Goal: Task Accomplishment & Management: Manage account settings

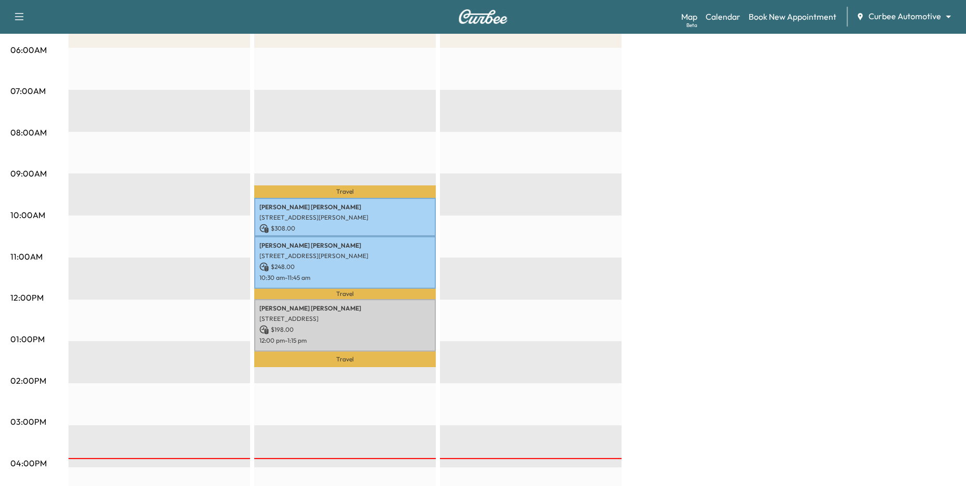
scroll to position [223, 0]
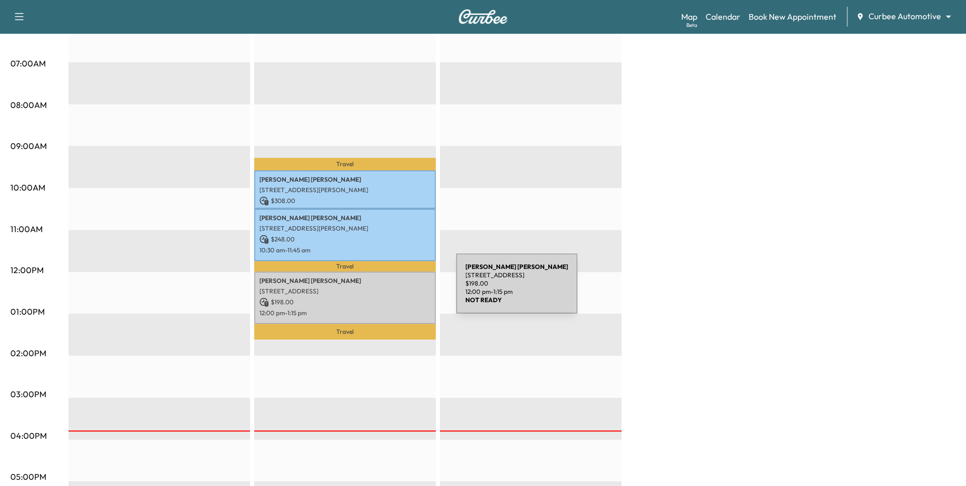
click at [378, 290] on p "[STREET_ADDRESS]" at bounding box center [344, 291] width 171 height 8
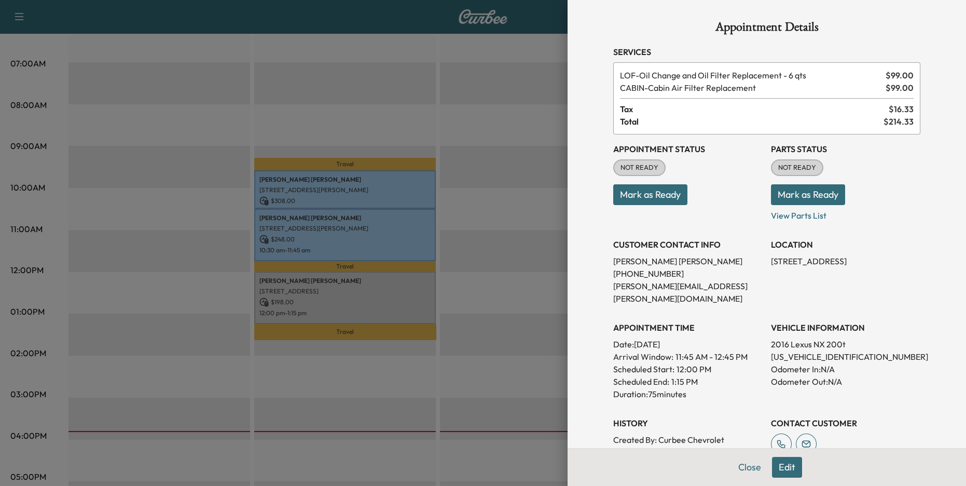
click at [805, 196] on button "Mark as Ready" at bounding box center [808, 194] width 74 height 21
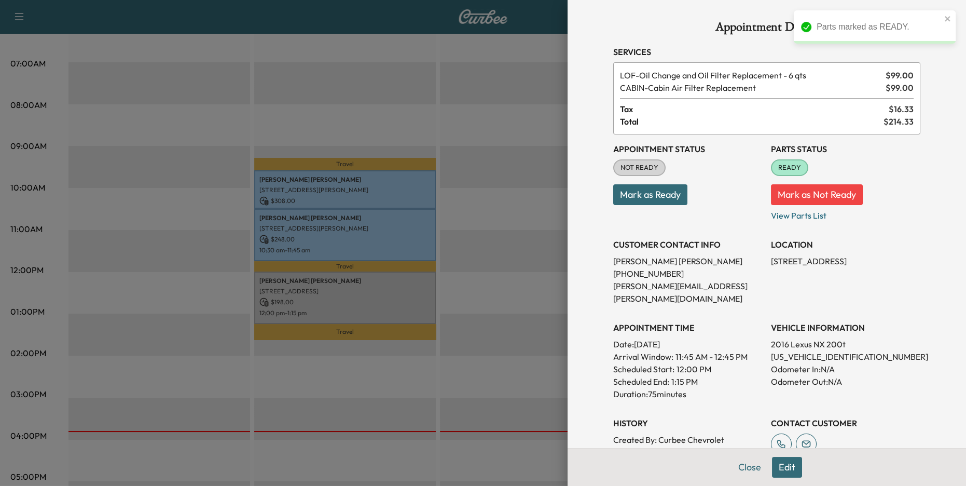
drag, startPoint x: 641, startPoint y: 77, endPoint x: 800, endPoint y: 72, distance: 159.4
click at [799, 72] on span "LOF - Oil Change and Oil Filter Replacement - 6 qts" at bounding box center [750, 75] width 261 height 12
drag, startPoint x: 812, startPoint y: 75, endPoint x: 791, endPoint y: 75, distance: 21.3
click at [791, 75] on span "LOF - Oil Change and Oil Filter Replacement - 6 qts" at bounding box center [750, 75] width 261 height 12
drag, startPoint x: 659, startPoint y: 87, endPoint x: 712, endPoint y: 88, distance: 53.4
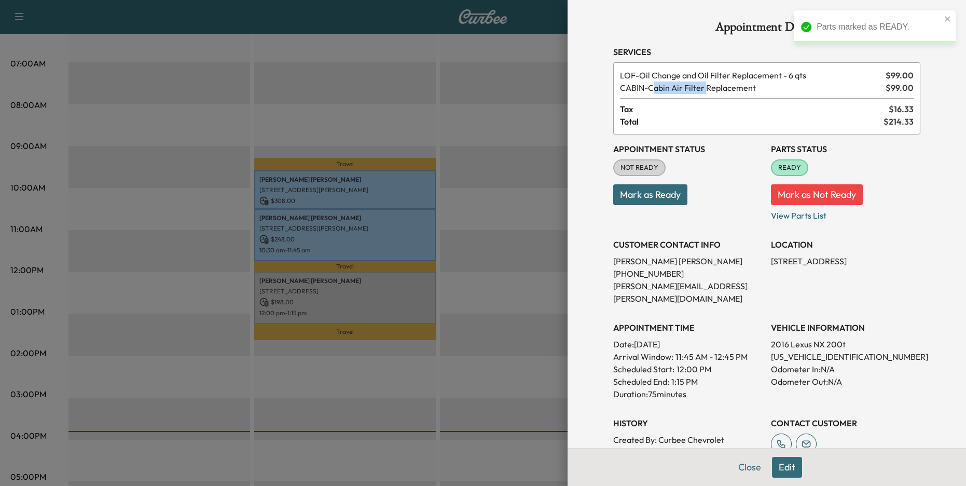
click at [710, 87] on span "CABIN - Cabin Air Filter Replacement" at bounding box center [750, 87] width 261 height 12
click at [678, 196] on button "Mark as Ready" at bounding box center [650, 194] width 74 height 21
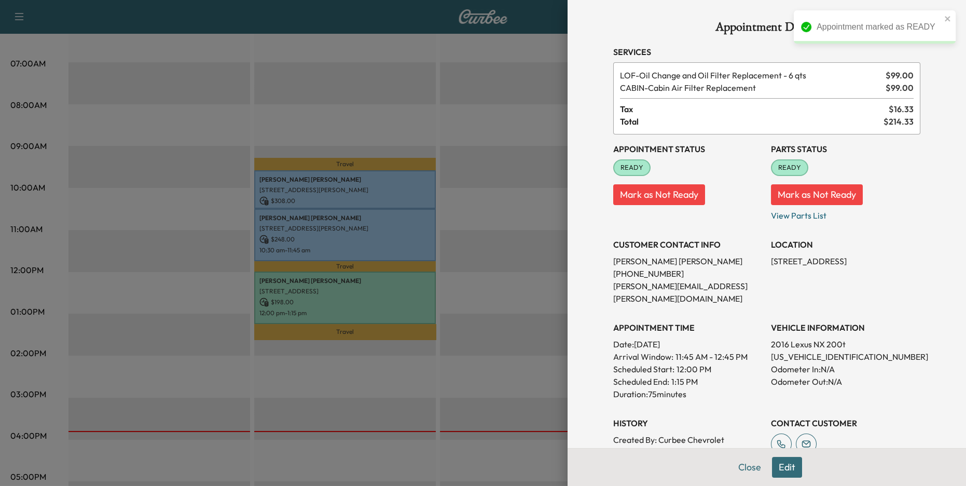
click at [465, 277] on div at bounding box center [483, 243] width 966 height 486
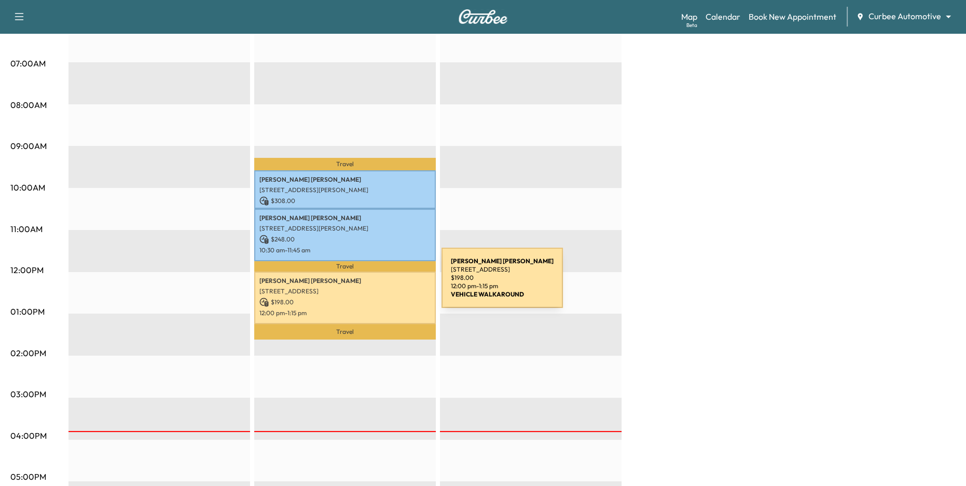
click at [362, 293] on p "[STREET_ADDRESS]" at bounding box center [344, 291] width 171 height 8
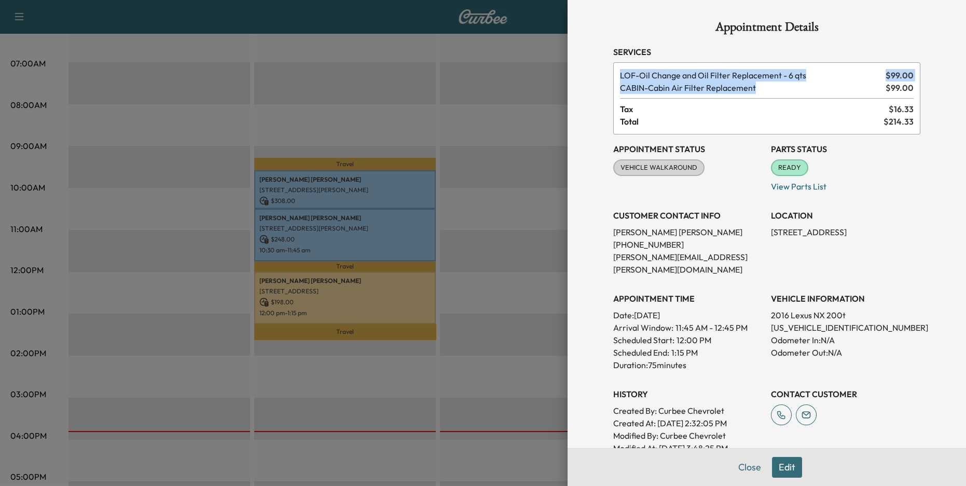
drag, startPoint x: 620, startPoint y: 76, endPoint x: 806, endPoint y: 87, distance: 186.5
click at [806, 87] on div "LOF - Oil Change and Oil Filter Replacement - 6 qts $ 99.00 CABIN - Cabin Air F…" at bounding box center [766, 98] width 307 height 72
click at [771, 92] on span "CABIN - Cabin Air Filter Replacement" at bounding box center [750, 87] width 261 height 12
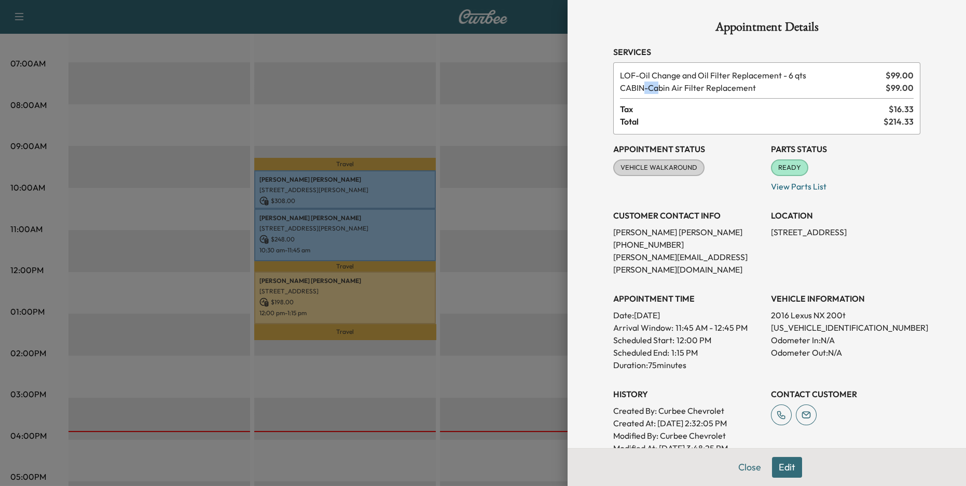
drag, startPoint x: 662, startPoint y: 84, endPoint x: 642, endPoint y: 84, distance: 20.2
click at [642, 84] on span "CABIN - Cabin Air Filter Replacement" at bounding box center [750, 87] width 261 height 12
click at [620, 74] on span "LOF - Oil Change and Oil Filter Replacement - 6 qts" at bounding box center [750, 75] width 261 height 12
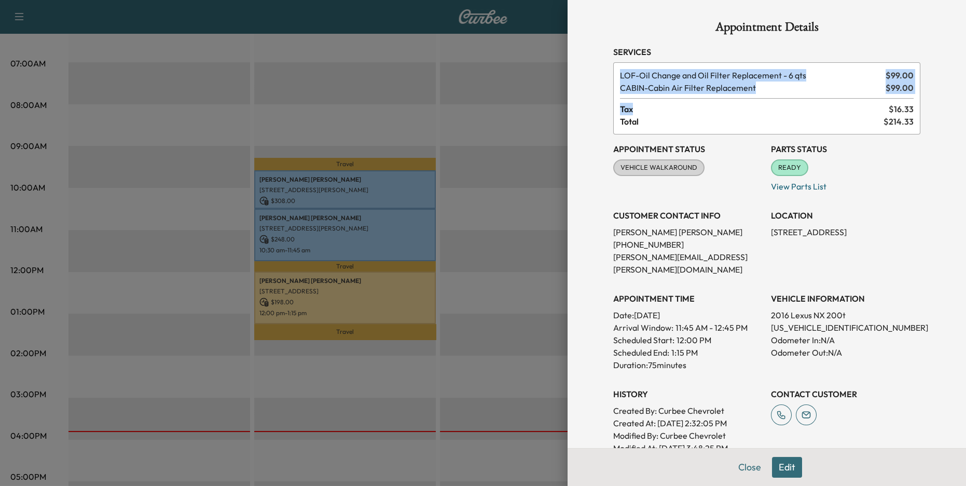
drag, startPoint x: 617, startPoint y: 74, endPoint x: 766, endPoint y: 103, distance: 151.6
click at [766, 103] on div "LOF - Oil Change and Oil Filter Replacement - 6 qts $ 99.00 CABIN - Cabin Air F…" at bounding box center [766, 98] width 307 height 72
click at [811, 80] on span "LOF - Oil Change and Oil Filter Replacement - 6 qts" at bounding box center [750, 75] width 261 height 12
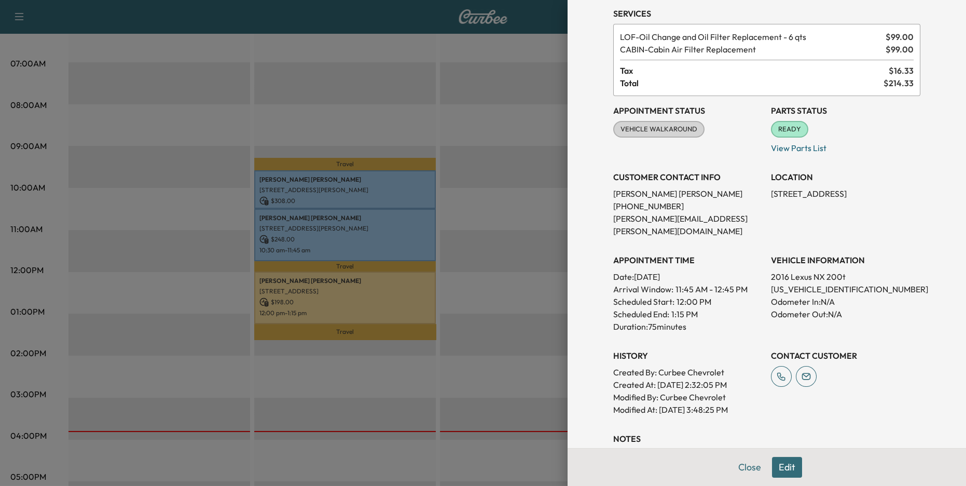
scroll to position [40, 0]
click at [466, 227] on div at bounding box center [483, 243] width 966 height 486
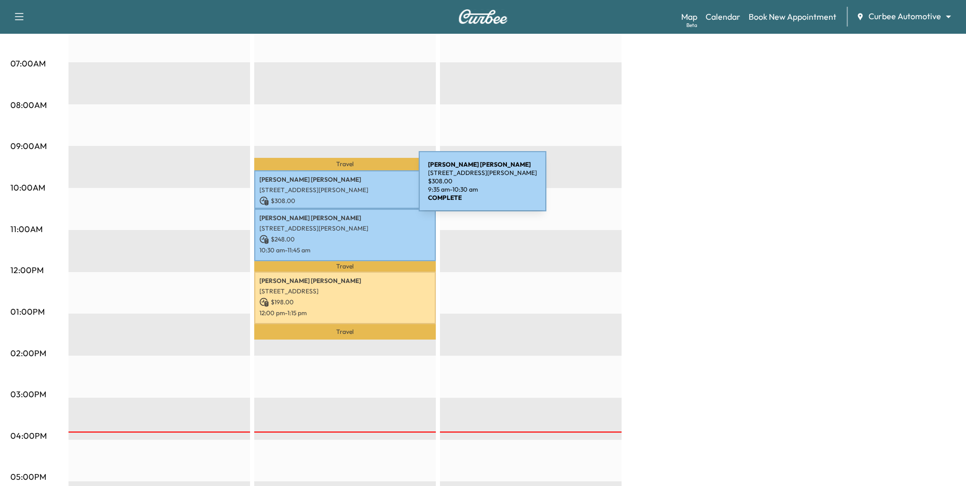
click at [341, 187] on p "[STREET_ADDRESS][PERSON_NAME]" at bounding box center [344, 190] width 171 height 8
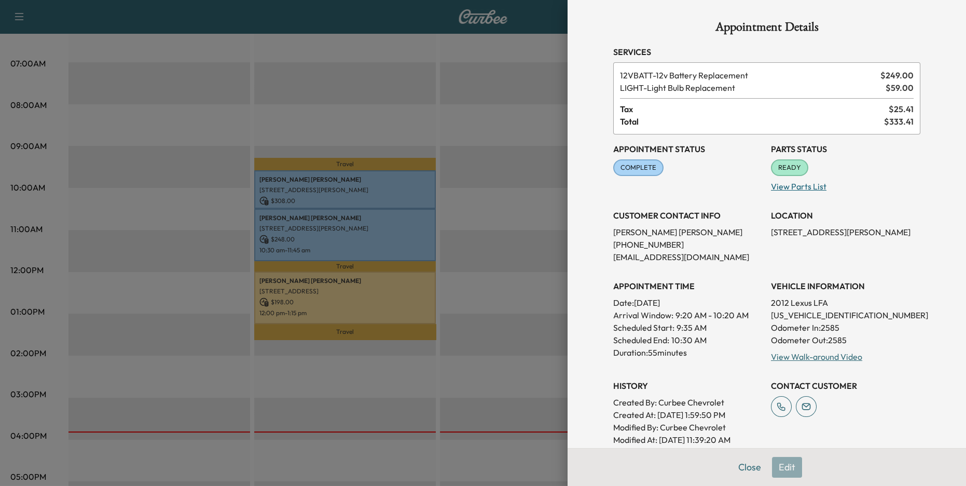
click at [798, 182] on p "View Parts List" at bounding box center [845, 184] width 149 height 17
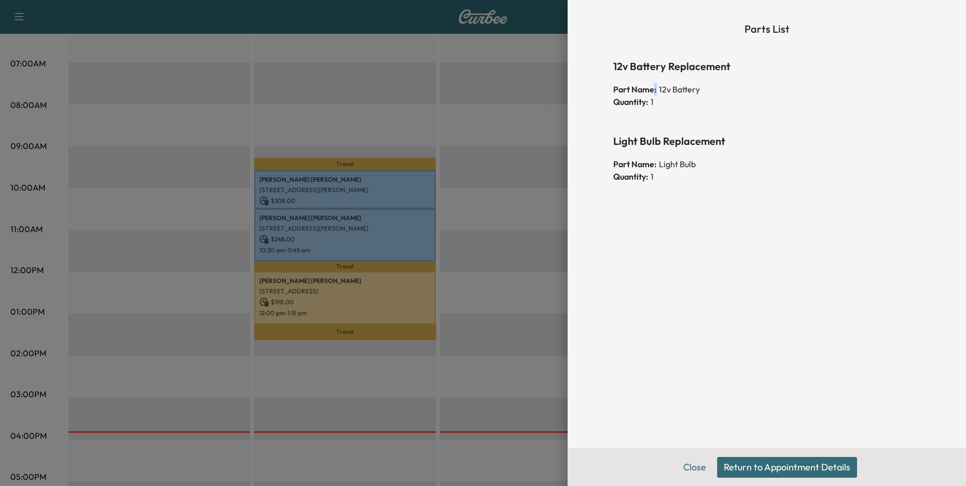
drag, startPoint x: 654, startPoint y: 92, endPoint x: 699, endPoint y: 91, distance: 45.1
click at [699, 91] on div "Part Name: 12v Battery" at bounding box center [766, 89] width 307 height 12
drag, startPoint x: 663, startPoint y: 167, endPoint x: 706, endPoint y: 169, distance: 43.1
click at [705, 167] on div "Part Name: Light Bulb" at bounding box center [766, 164] width 307 height 12
drag, startPoint x: 658, startPoint y: 88, endPoint x: 745, endPoint y: 108, distance: 89.0
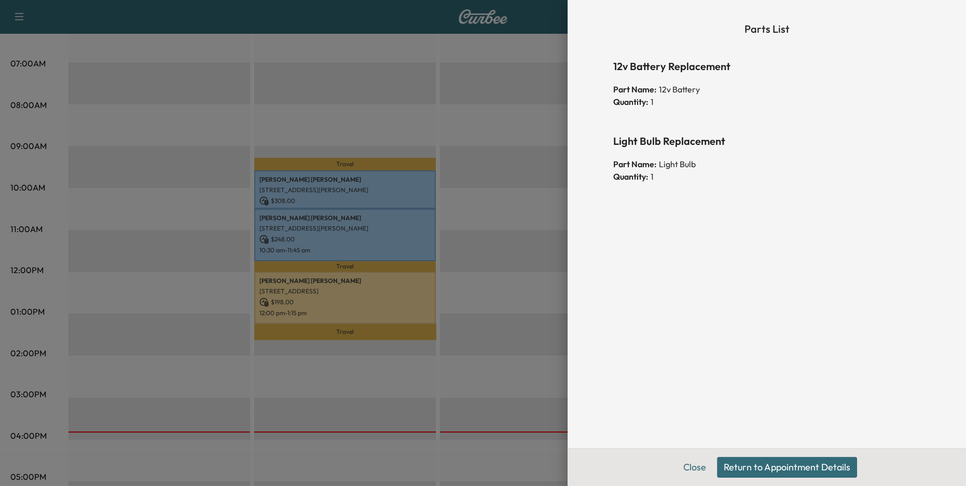
click at [745, 108] on div "Part Name: 12v Battery Quantity: 1" at bounding box center [766, 97] width 307 height 29
click at [699, 465] on button "Close" at bounding box center [695, 467] width 36 height 21
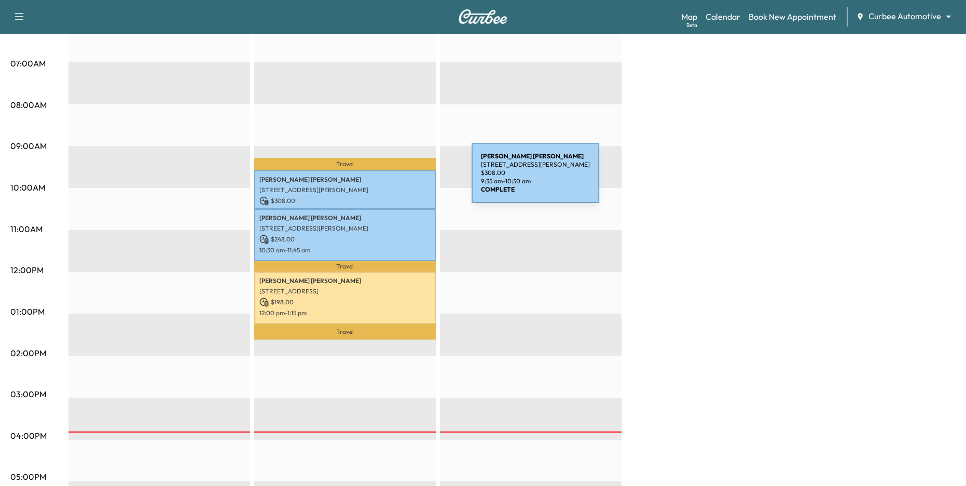
click at [389, 176] on p "Matt Schwartz" at bounding box center [344, 179] width 171 height 8
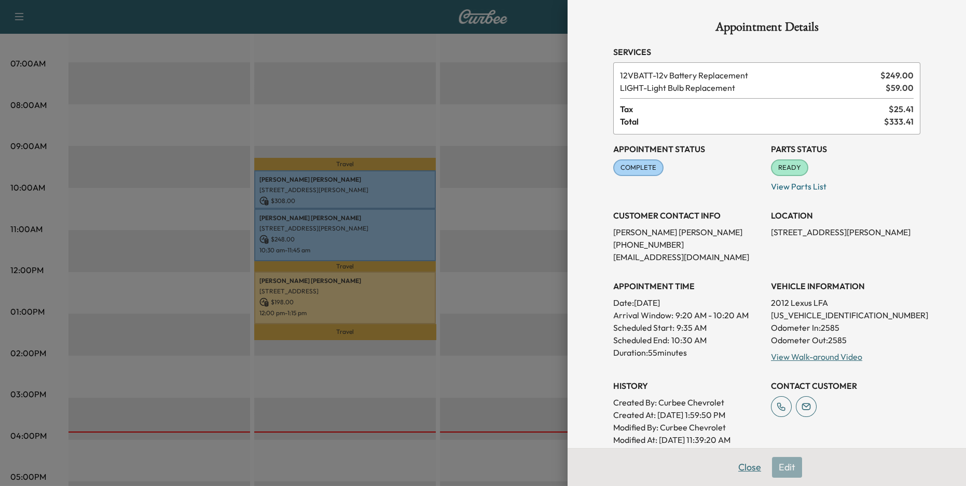
click at [751, 469] on button "Close" at bounding box center [750, 467] width 36 height 21
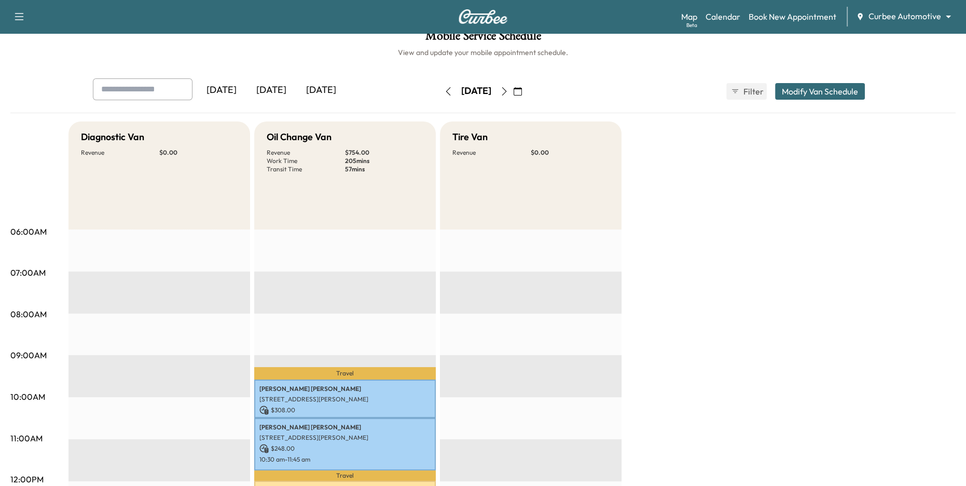
scroll to position [0, 0]
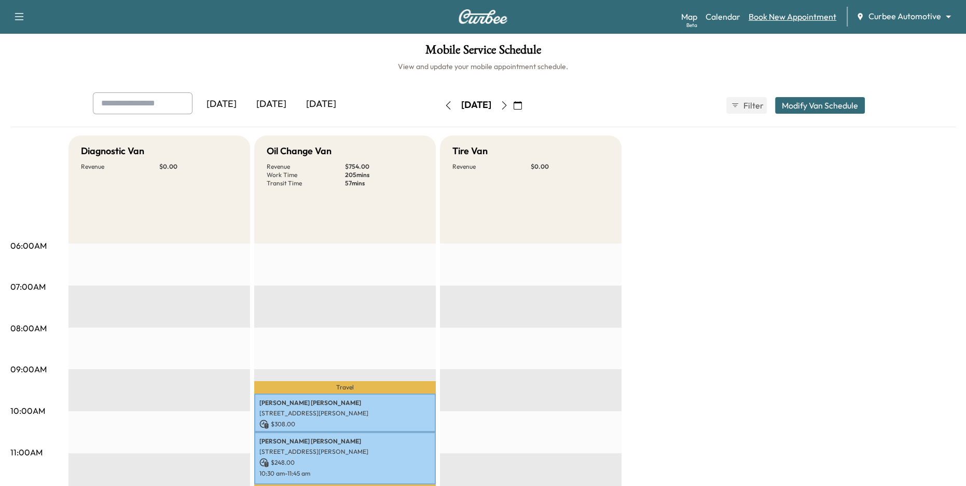
click at [778, 17] on link "Book New Appointment" at bounding box center [793, 16] width 88 height 12
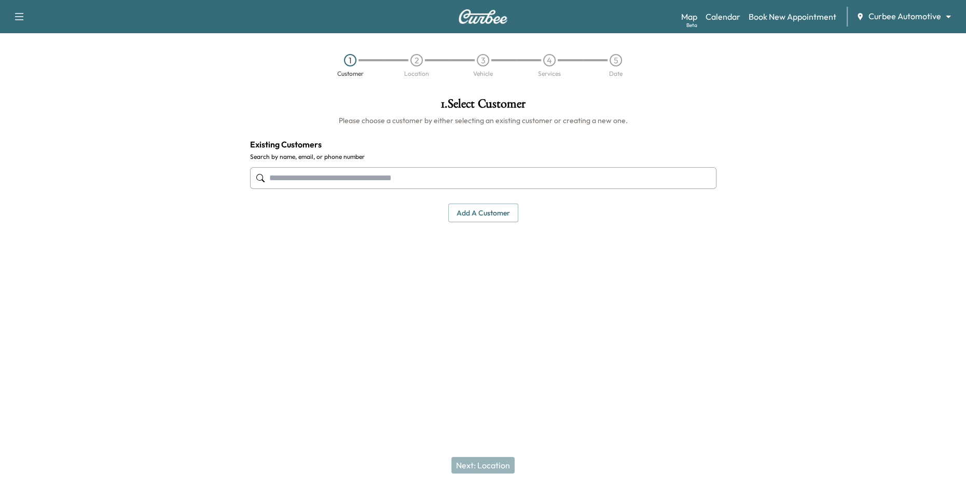
click at [470, 175] on input "text" at bounding box center [483, 178] width 466 height 22
click at [483, 213] on button "Add a customer" at bounding box center [483, 212] width 70 height 19
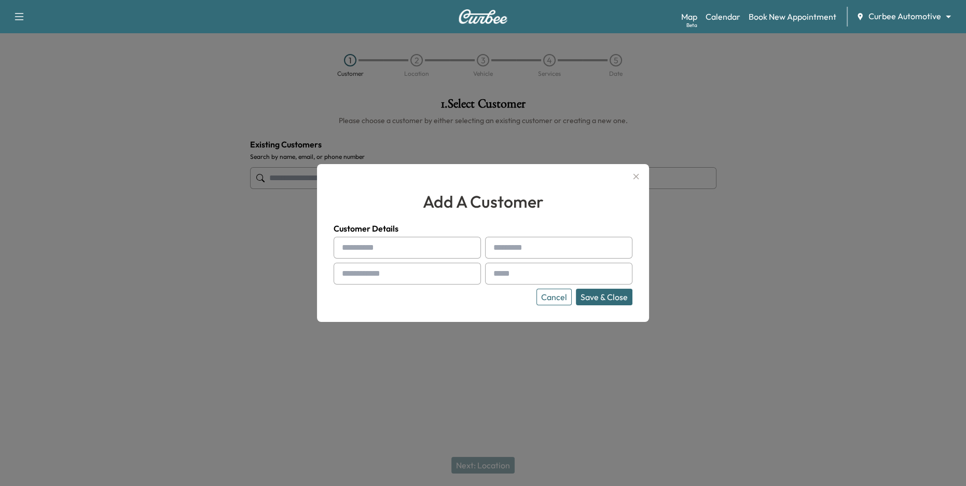
click at [447, 254] on input "text" at bounding box center [407, 248] width 147 height 22
type input "*****"
type input "*******"
type input "**********"
click at [527, 276] on input "**********" at bounding box center [558, 274] width 147 height 22
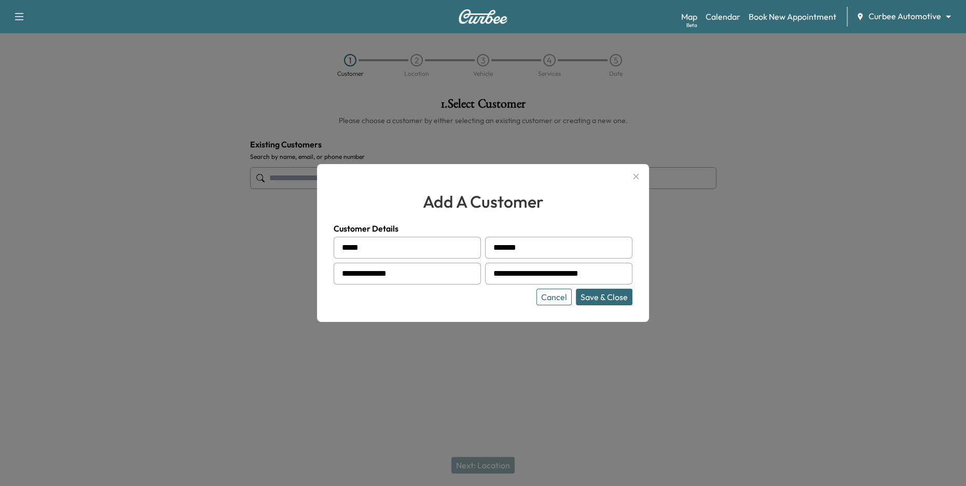
type input "**********"
click at [600, 293] on button "Save & Close" at bounding box center [604, 296] width 57 height 17
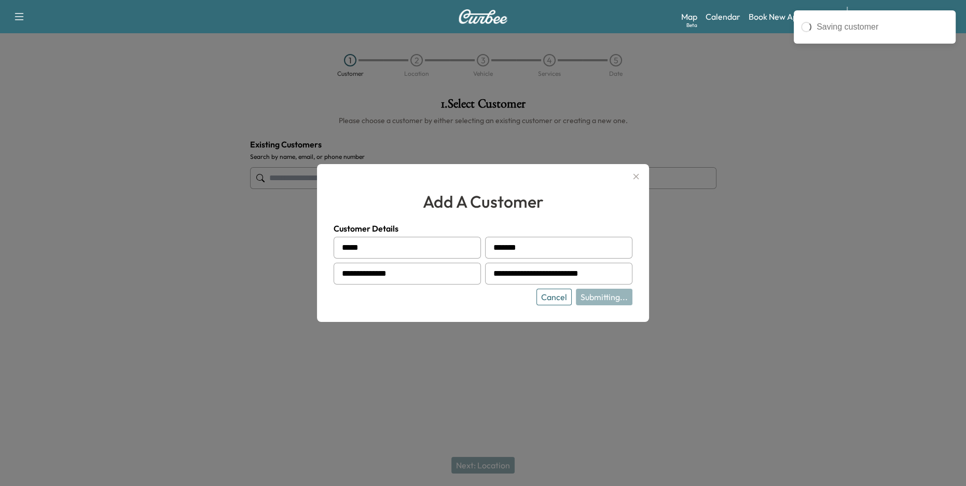
type input "**********"
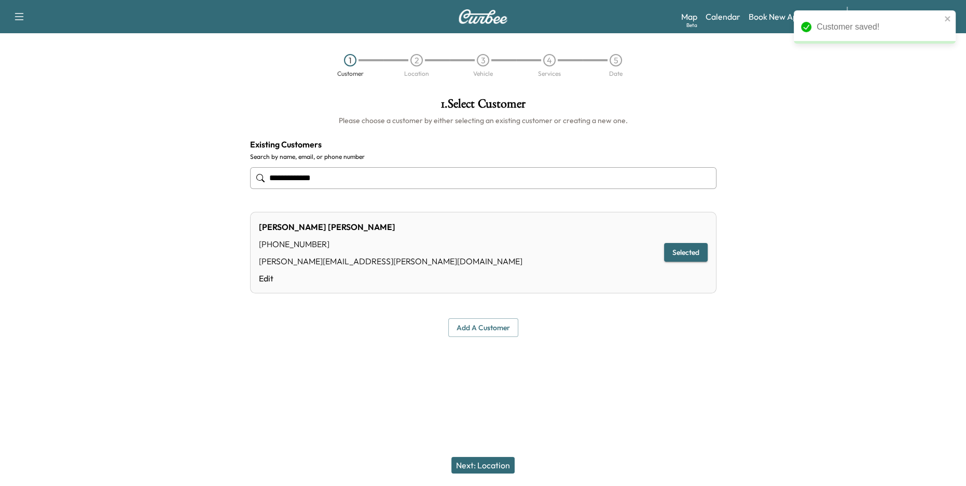
click at [496, 463] on button "Next: Location" at bounding box center [482, 465] width 63 height 17
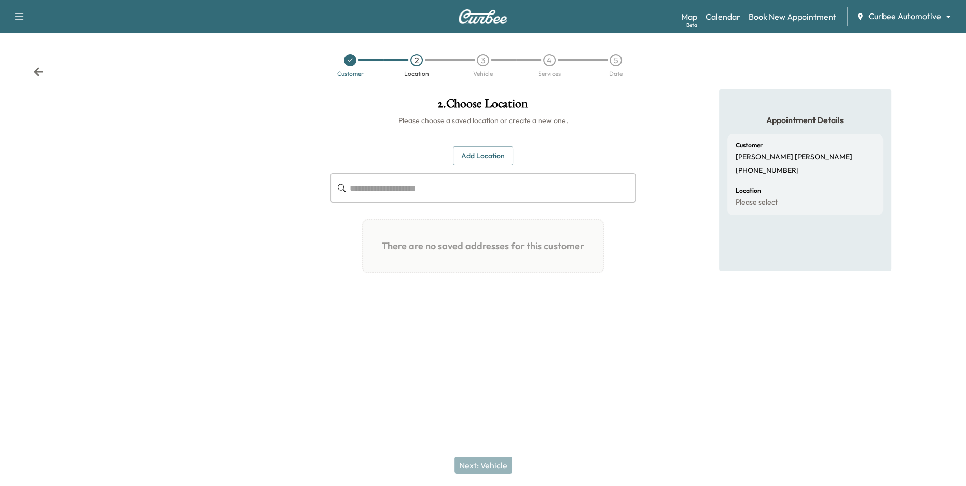
click at [502, 162] on button "Add Location" at bounding box center [483, 155] width 60 height 19
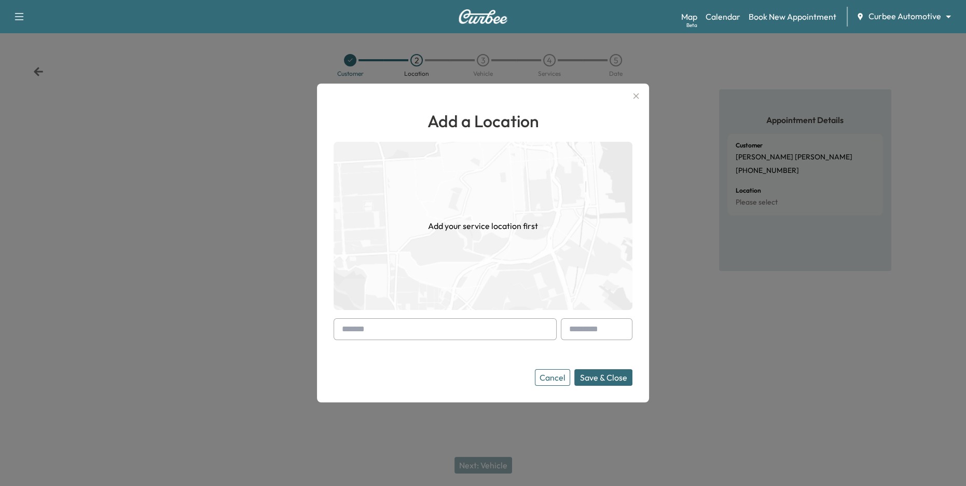
click at [447, 332] on input "text" at bounding box center [445, 329] width 223 height 22
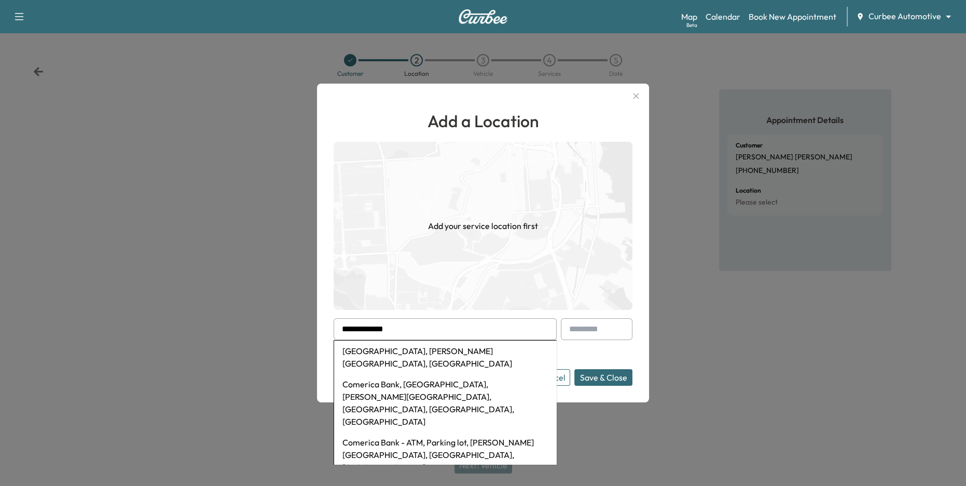
click at [443, 351] on li "Comerica Park, Woodward Avenue, Detroit, MI, USA" at bounding box center [445, 356] width 222 height 33
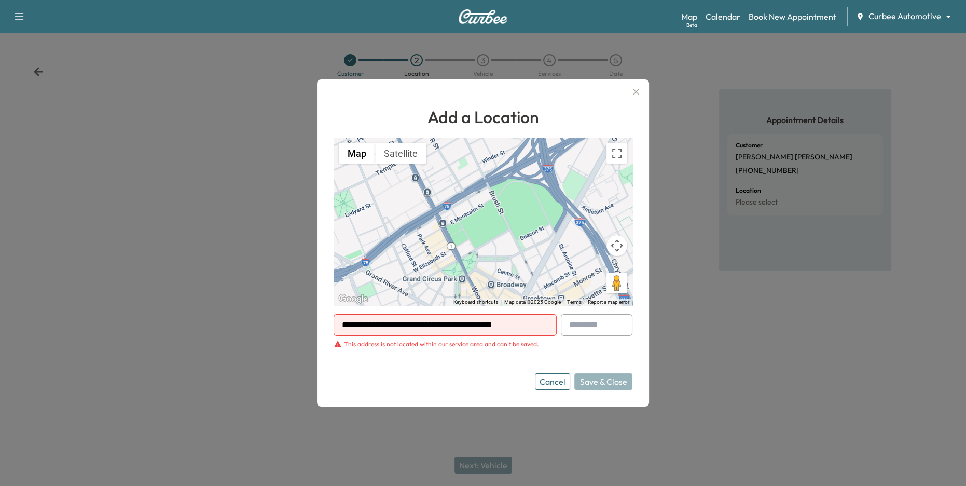
click at [419, 341] on div "This address is not located within our service area and can't be saved." at bounding box center [441, 344] width 195 height 8
click at [528, 324] on input "**********" at bounding box center [445, 325] width 223 height 22
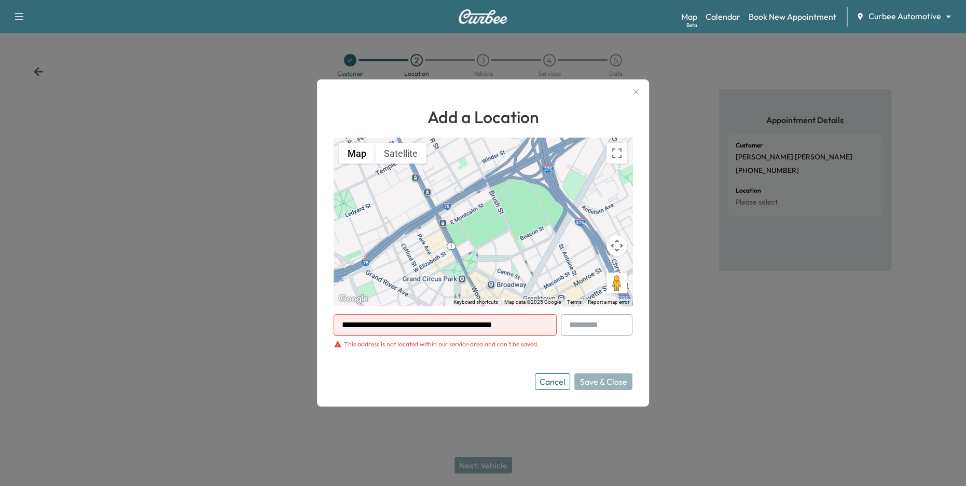
click at [528, 324] on input "**********" at bounding box center [445, 325] width 223 height 22
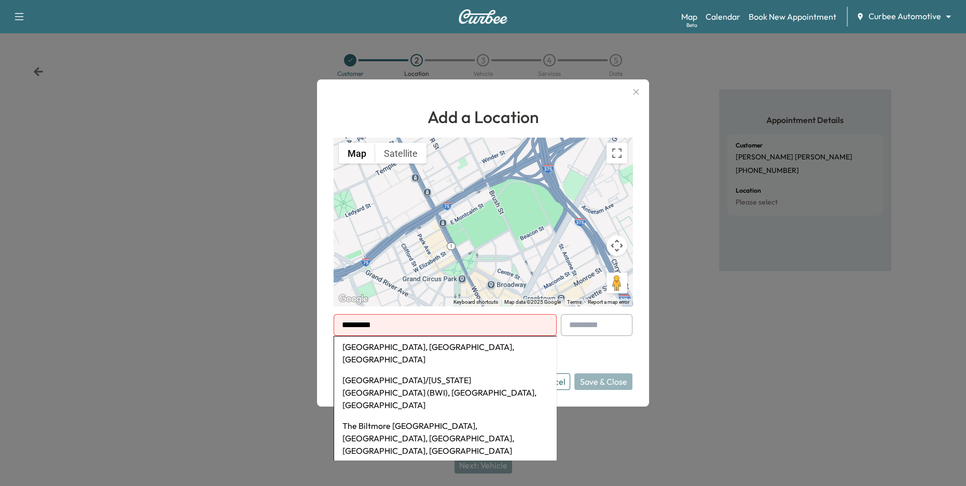
click at [449, 346] on li "Baltimore, MD, USA" at bounding box center [445, 352] width 222 height 33
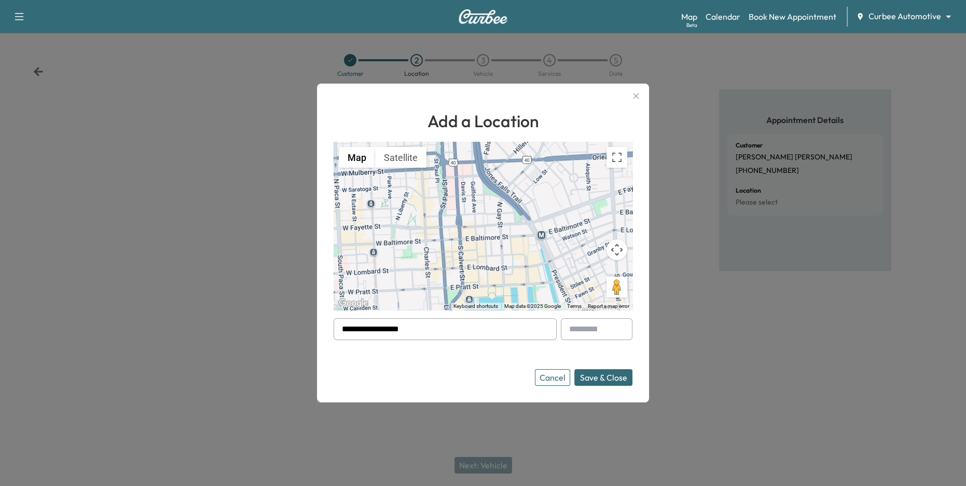
drag, startPoint x: 492, startPoint y: 251, endPoint x: 503, endPoint y: 232, distance: 21.9
click at [503, 232] on div "To activate drag with keyboard, press Alt + Enter. Once in keyboard drag state,…" at bounding box center [483, 226] width 299 height 168
click at [595, 377] on button "Save & Close" at bounding box center [603, 377] width 58 height 17
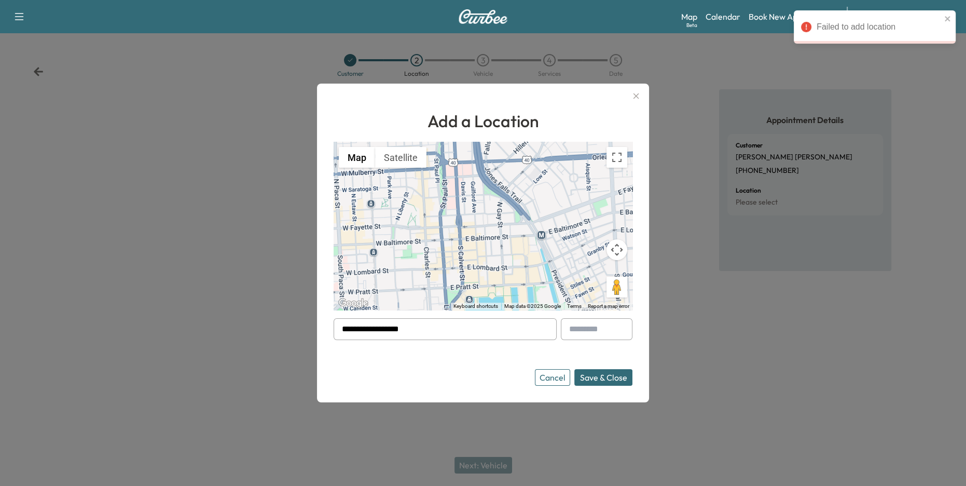
click at [342, 329] on div at bounding box center [344, 329] width 12 height 12
click at [350, 330] on div at bounding box center [344, 329] width 12 height 12
click at [350, 330] on input "**********" at bounding box center [445, 329] width 223 height 22
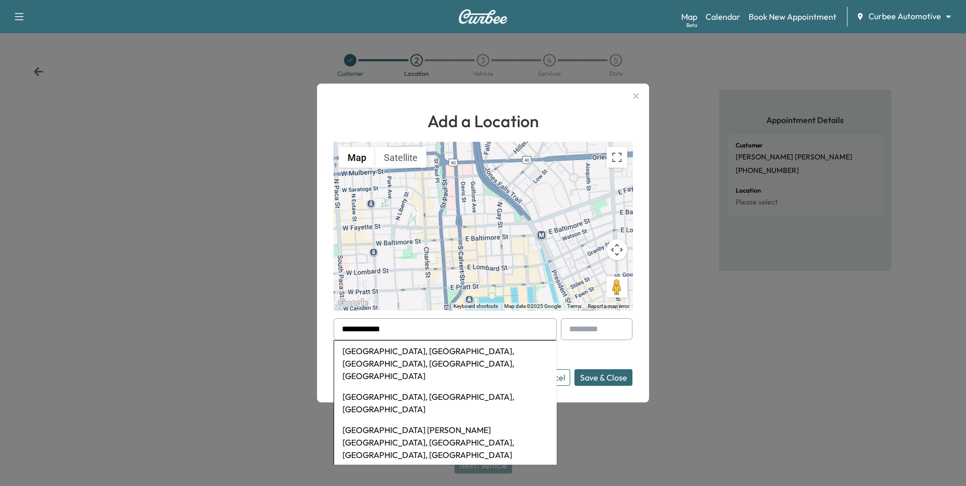
click at [574, 369] on button "Save & Close" at bounding box center [603, 377] width 58 height 17
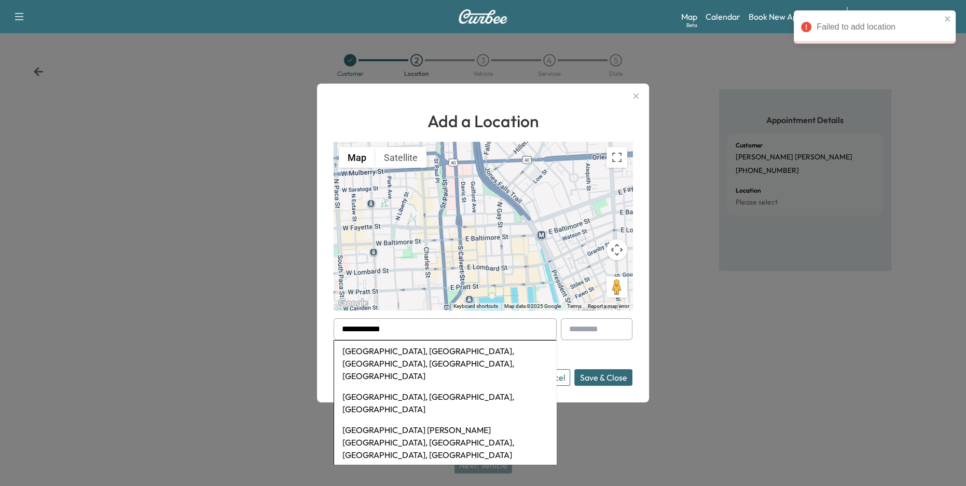
click at [399, 350] on li "Camden Yards, West Camden Street, Baltimore, MD, USA" at bounding box center [445, 363] width 222 height 46
type input "**********"
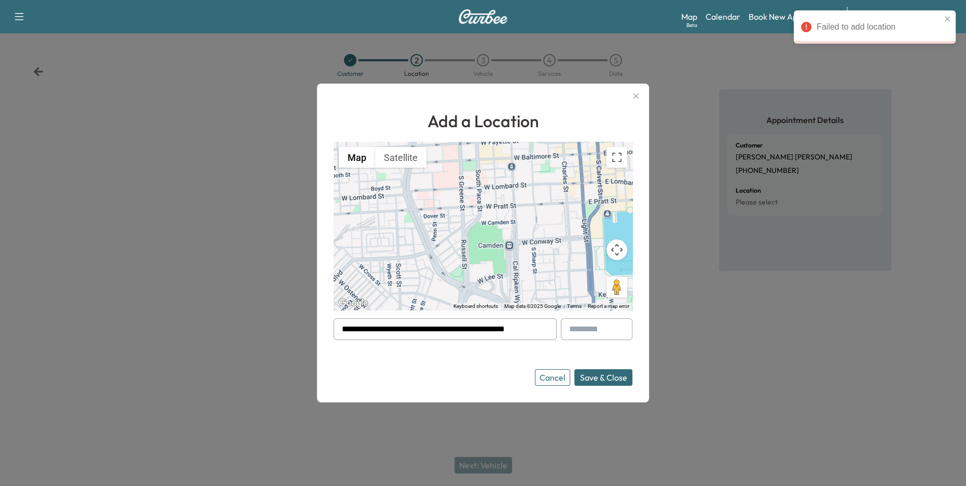
click at [603, 377] on button "Save & Close" at bounding box center [603, 377] width 58 height 17
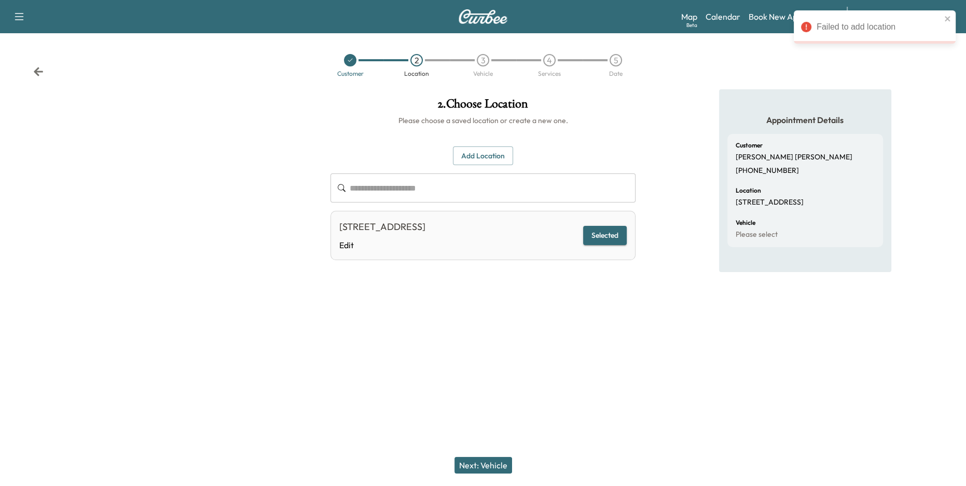
click at [488, 466] on button "Next: Vehicle" at bounding box center [483, 465] width 58 height 17
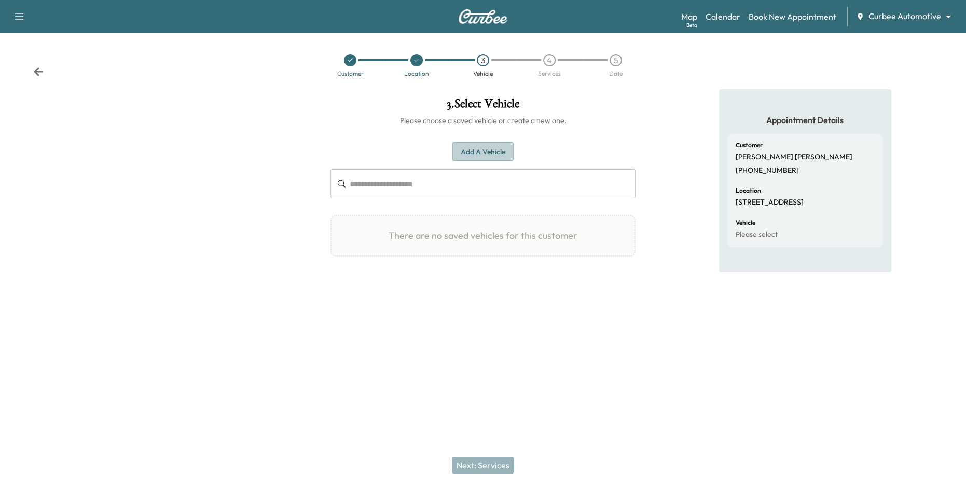
click at [479, 151] on button "Add a Vehicle" at bounding box center [482, 151] width 61 height 19
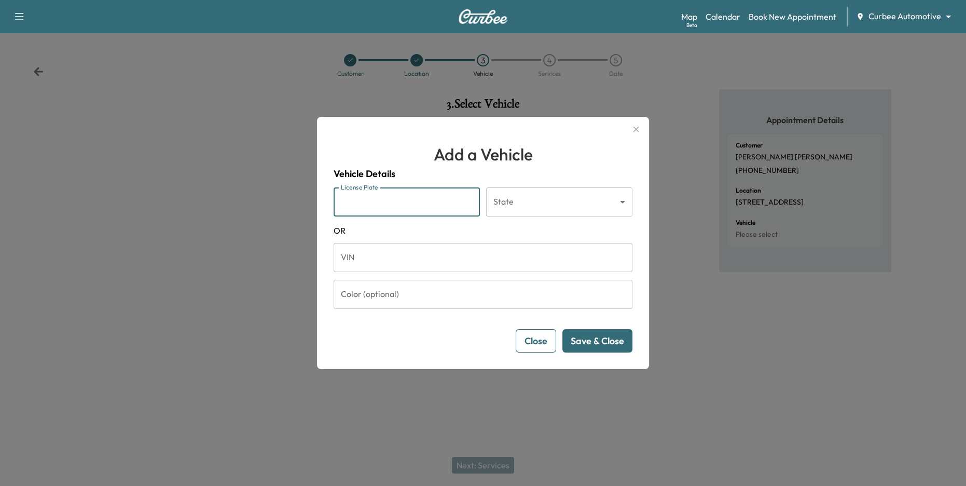
click at [427, 208] on input "License Plate" at bounding box center [407, 201] width 146 height 29
type input "*******"
click at [536, 203] on body "Support Log Out Map Beta Calendar Book New Appointment Curbee Automotive ******…" at bounding box center [483, 243] width 966 height 486
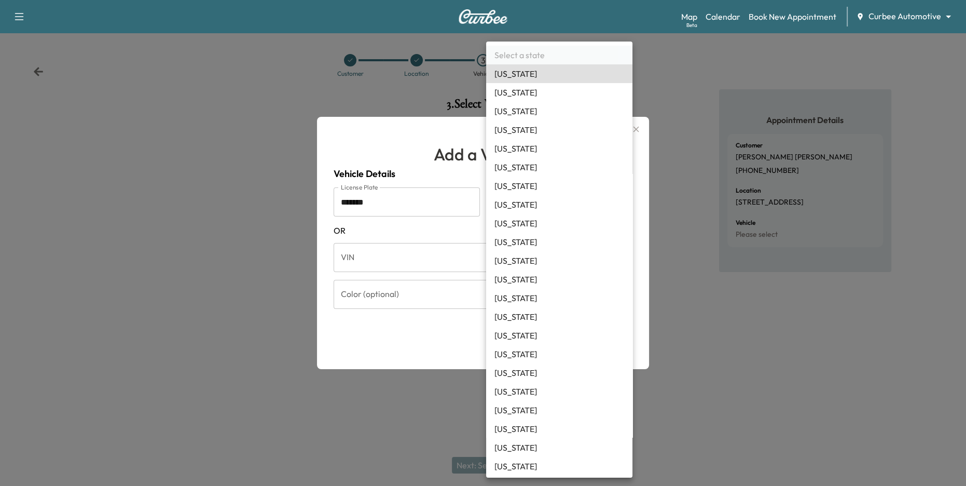
scroll to position [617, 0]
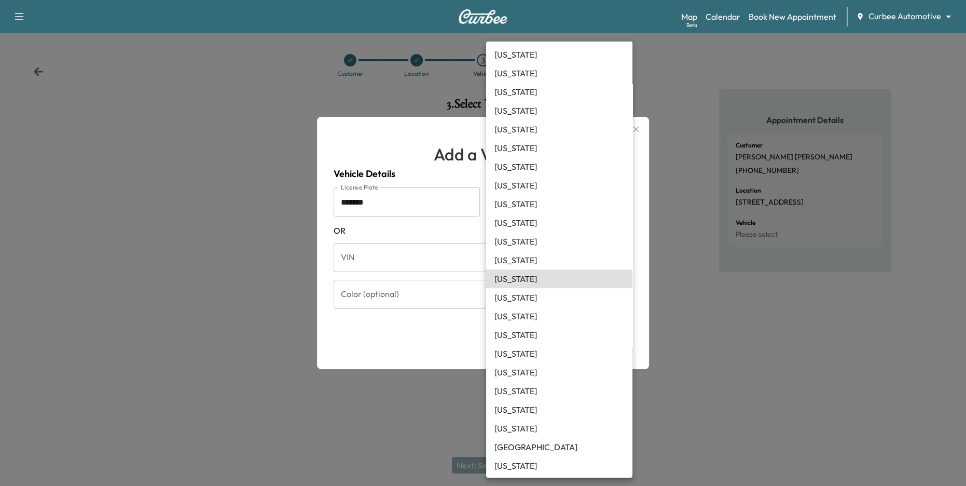
type input "**"
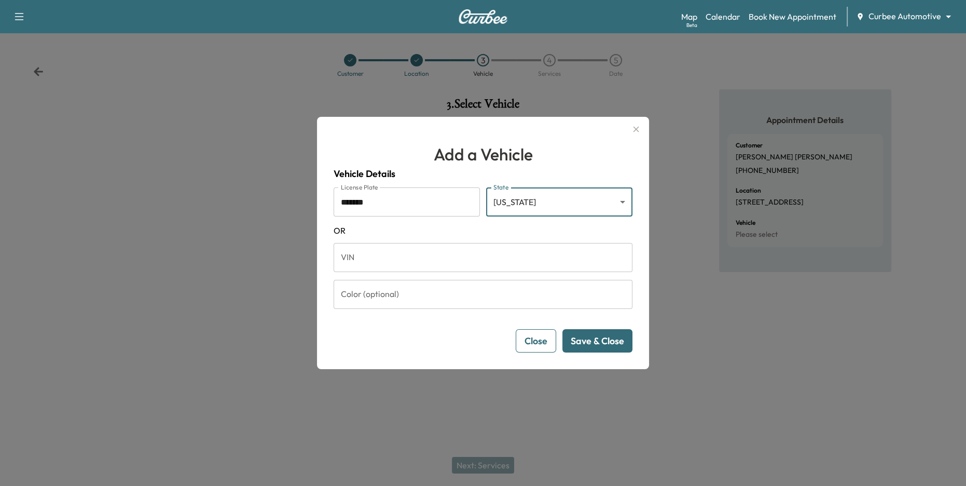
click at [598, 339] on button "Save & Close" at bounding box center [597, 340] width 70 height 23
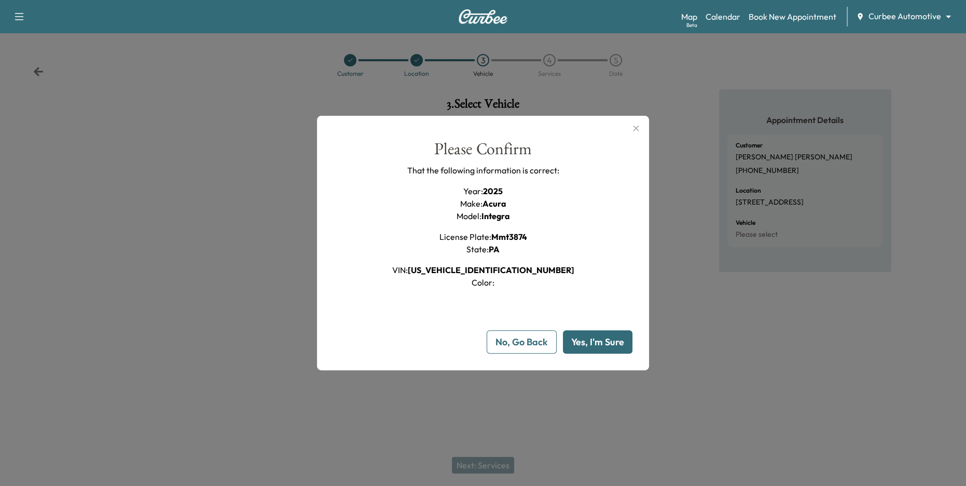
drag, startPoint x: 478, startPoint y: 186, endPoint x: 547, endPoint y: 244, distance: 90.6
click at [547, 244] on div "Please Confirm That the following information is correct: Year : 2025 Make : Ac…" at bounding box center [483, 215] width 299 height 148
click at [586, 349] on button "Yes, I'm Sure" at bounding box center [598, 341] width 70 height 23
type input "**"
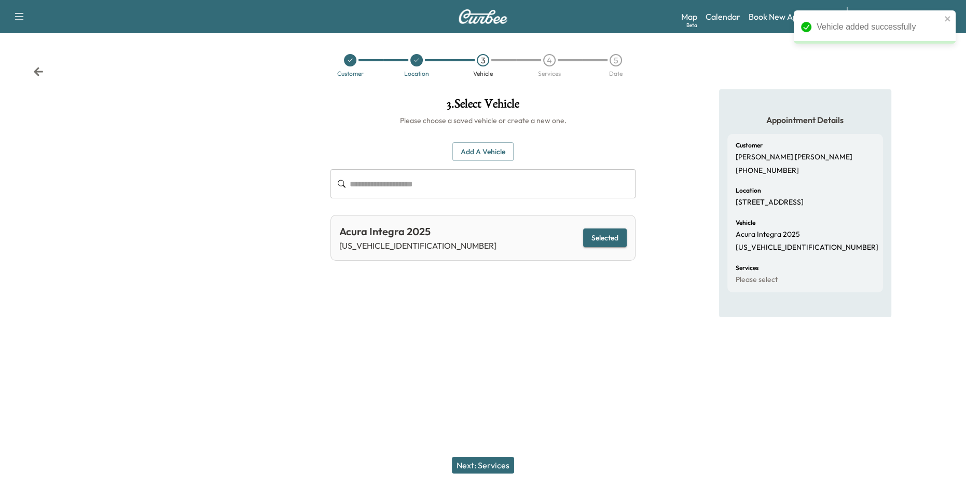
click at [486, 466] on button "Next: Services" at bounding box center [483, 465] width 62 height 17
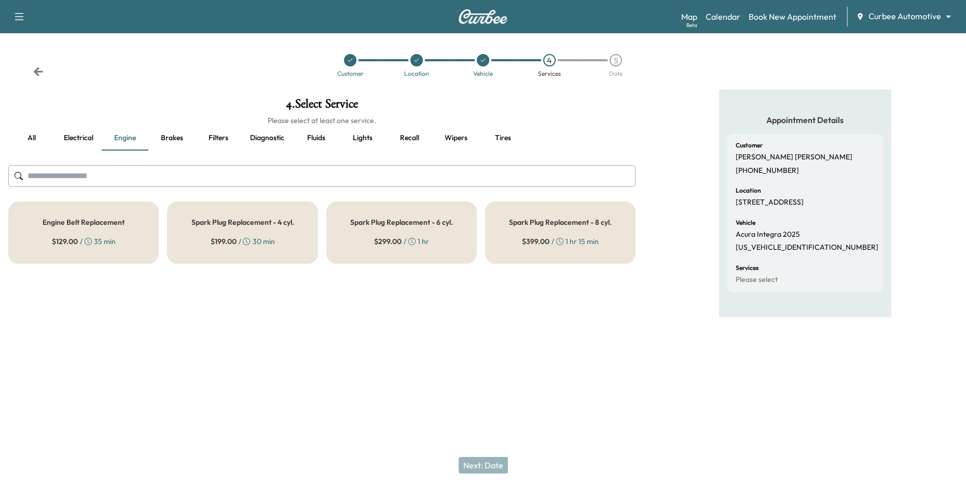
click at [42, 128] on button "all" at bounding box center [31, 138] width 47 height 25
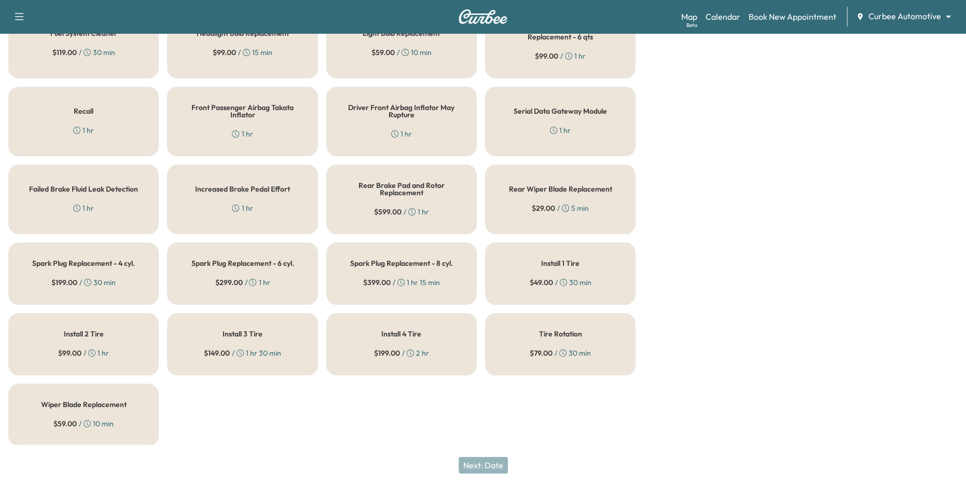
scroll to position [0, 0]
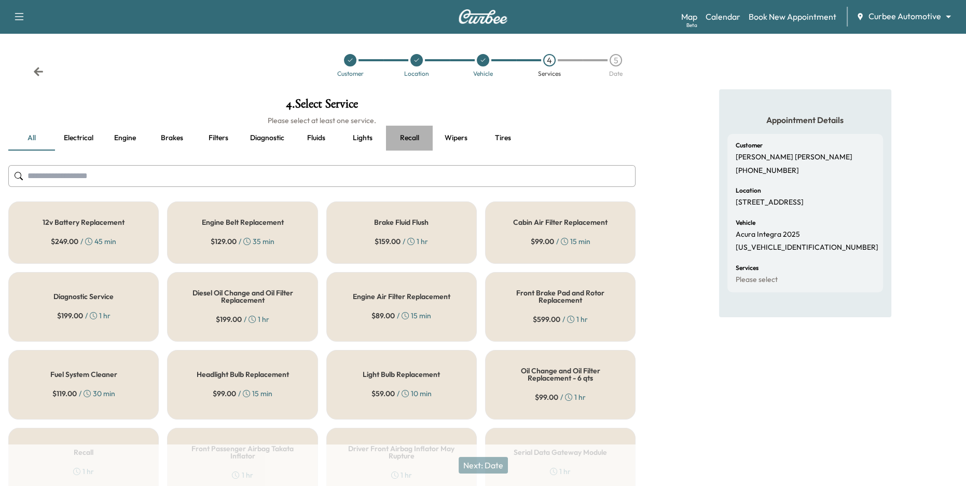
click at [405, 144] on button "Recall" at bounding box center [409, 138] width 47 height 25
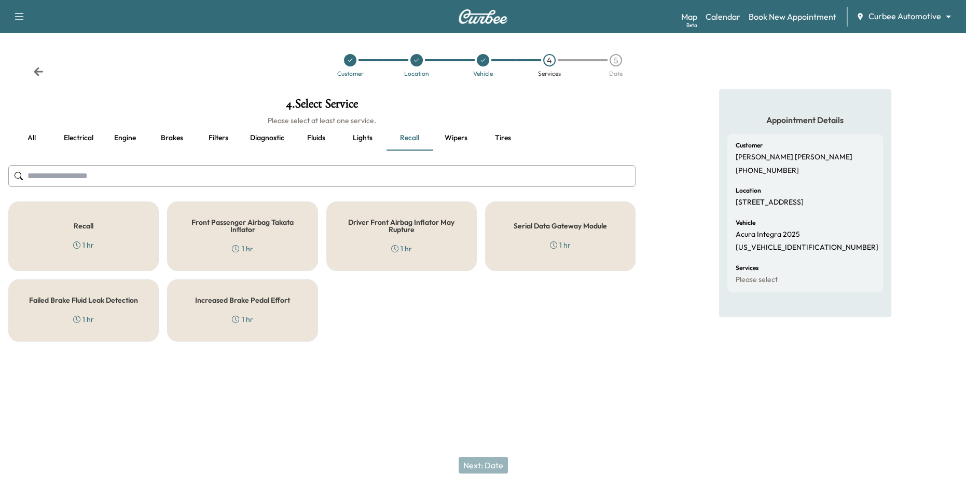
click at [338, 173] on input "text" at bounding box center [321, 176] width 627 height 22
click at [32, 139] on button "all" at bounding box center [31, 138] width 47 height 25
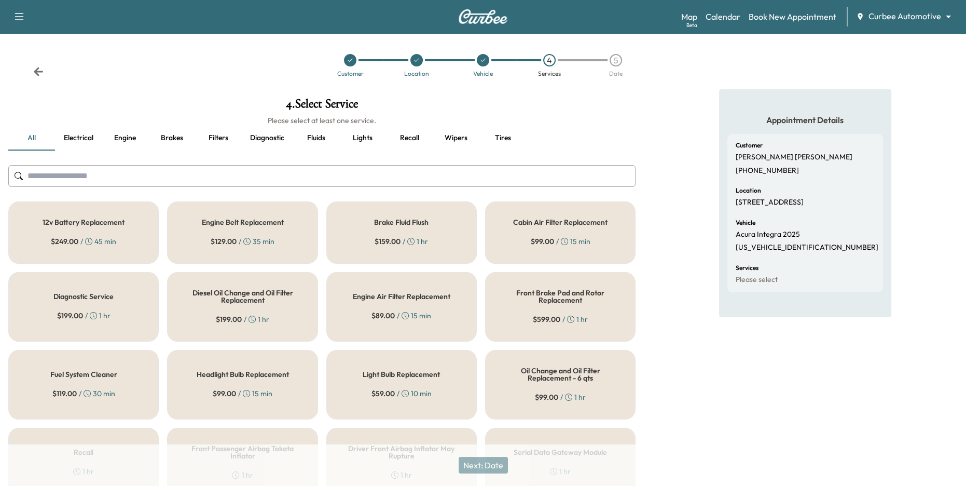
click at [314, 133] on button "Fluids" at bounding box center [316, 138] width 47 height 25
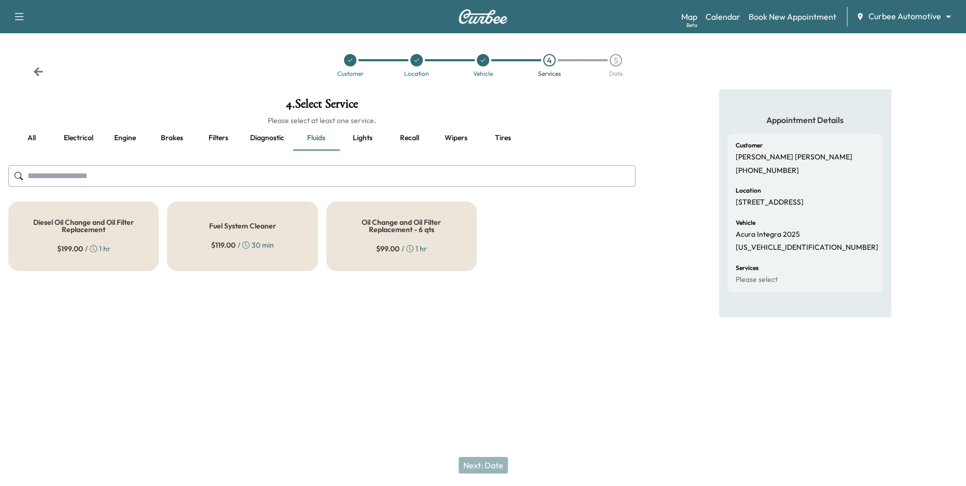
click at [382, 222] on h5 "Oil Change and Oil Filter Replacement - 6 qts" at bounding box center [401, 225] width 116 height 15
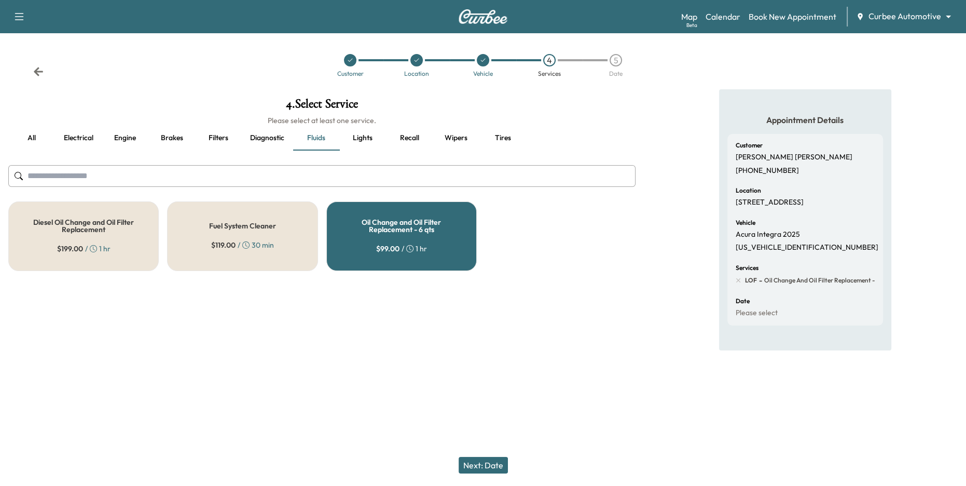
click at [216, 141] on button "Filters" at bounding box center [218, 138] width 47 height 25
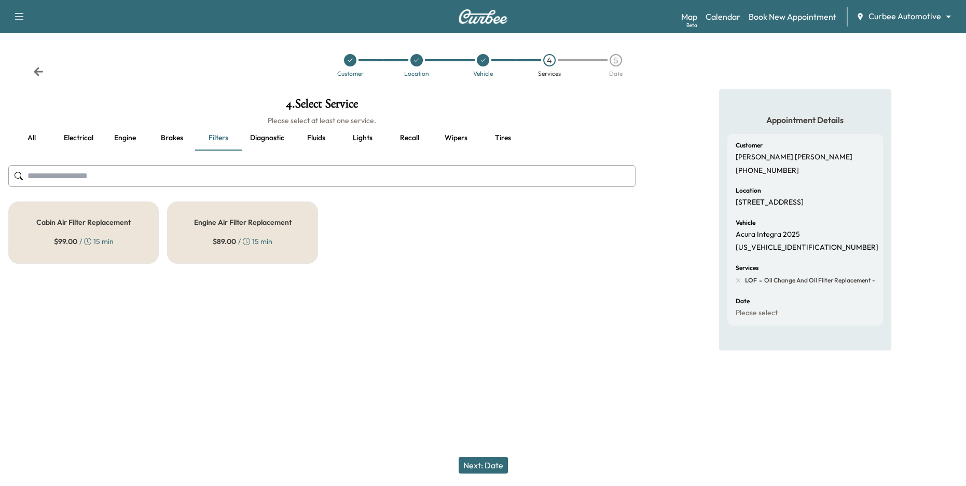
click at [122, 236] on div "Cabin Air Filter Replacement $ 99.00 / 15 min" at bounding box center [83, 232] width 150 height 62
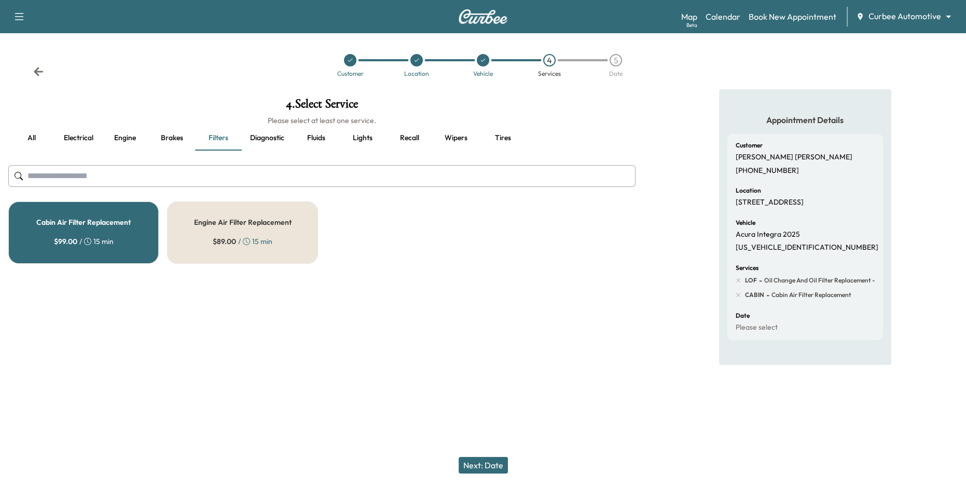
click at [489, 467] on button "Next: Date" at bounding box center [483, 465] width 49 height 17
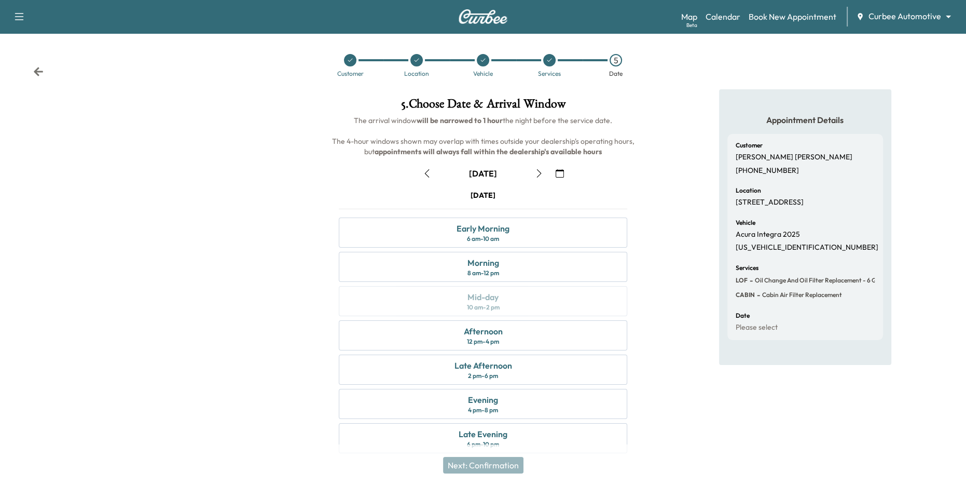
scroll to position [11, 0]
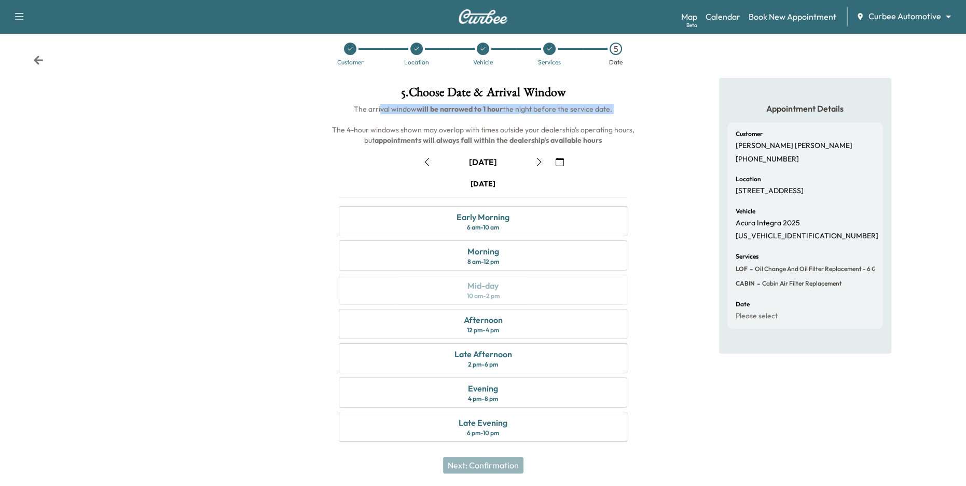
drag, startPoint x: 381, startPoint y: 109, endPoint x: 540, endPoint y: 114, distance: 158.8
click at [540, 114] on h6 "The arrival window will be narrowed to 1 hour the night before the service date…" at bounding box center [483, 125] width 306 height 42
click at [378, 88] on h1 "5 . Choose Date & Arrival Window" at bounding box center [483, 95] width 306 height 18
drag, startPoint x: 442, startPoint y: 182, endPoint x: 526, endPoint y: 185, distance: 84.1
click at [526, 185] on div "Thursday September 25" at bounding box center [483, 183] width 289 height 10
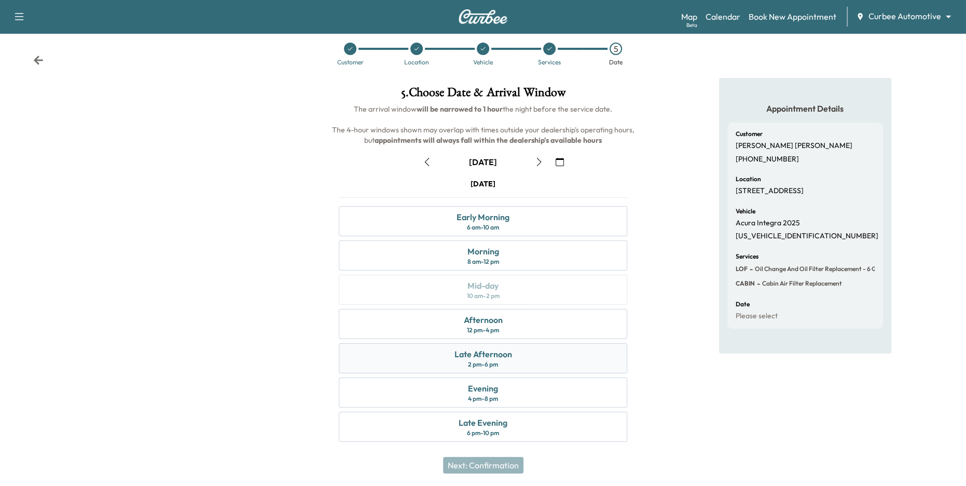
click at [489, 357] on div "Late Afternoon" at bounding box center [483, 354] width 58 height 12
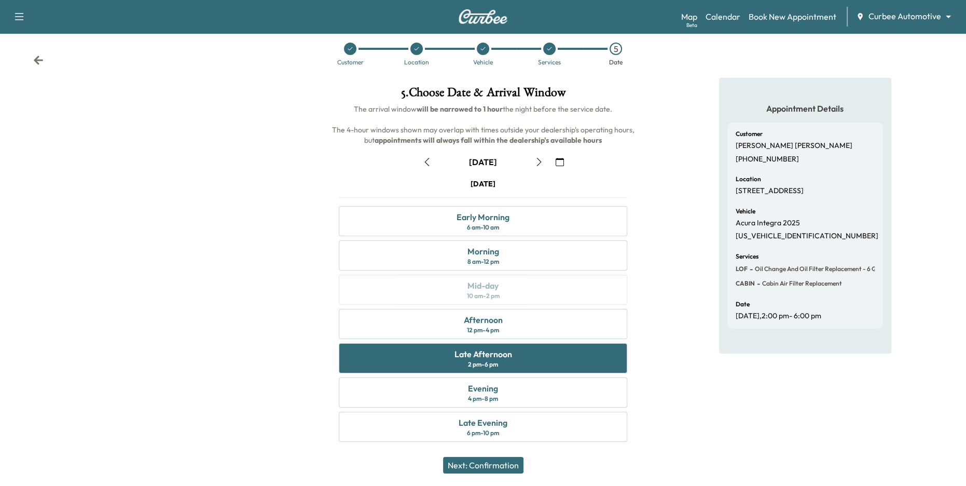
click at [488, 467] on button "Next: Confirmation" at bounding box center [483, 465] width 80 height 17
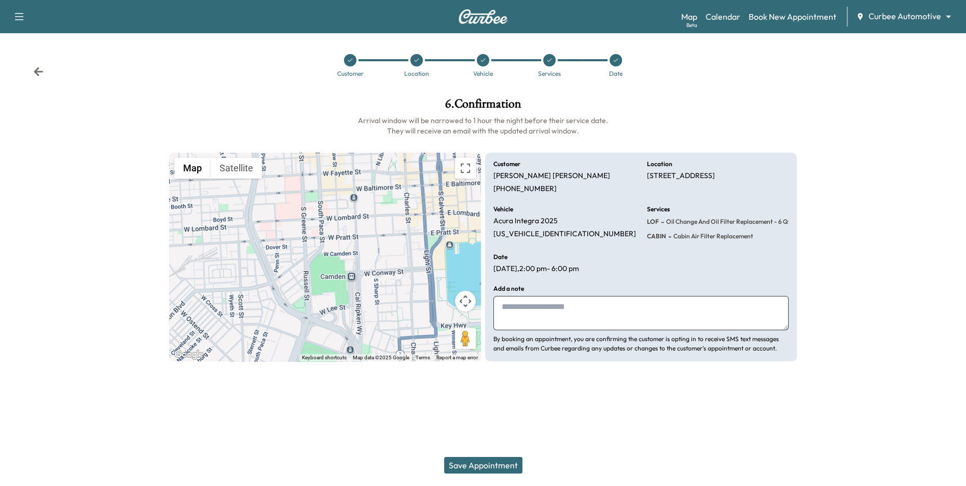
click at [550, 301] on textarea at bounding box center [640, 313] width 295 height 34
click at [488, 463] on button "Save Appointment" at bounding box center [483, 465] width 78 height 17
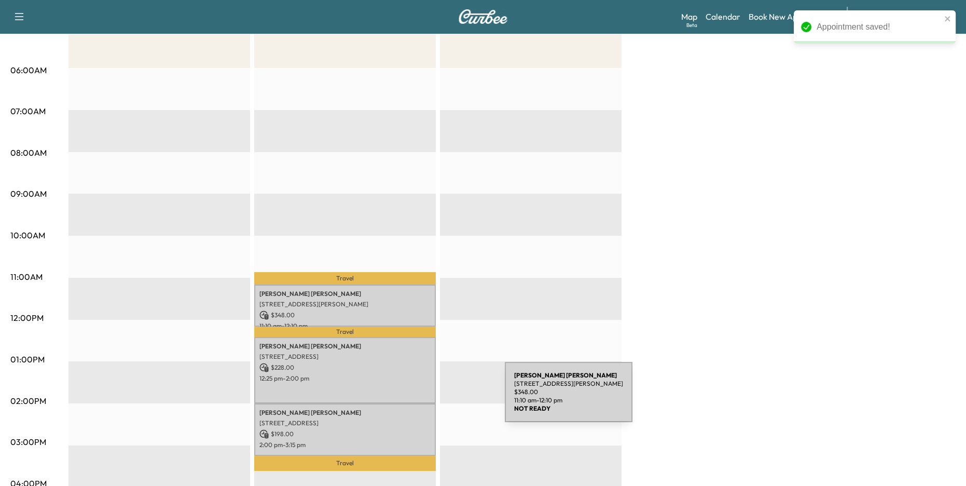
scroll to position [179, 0]
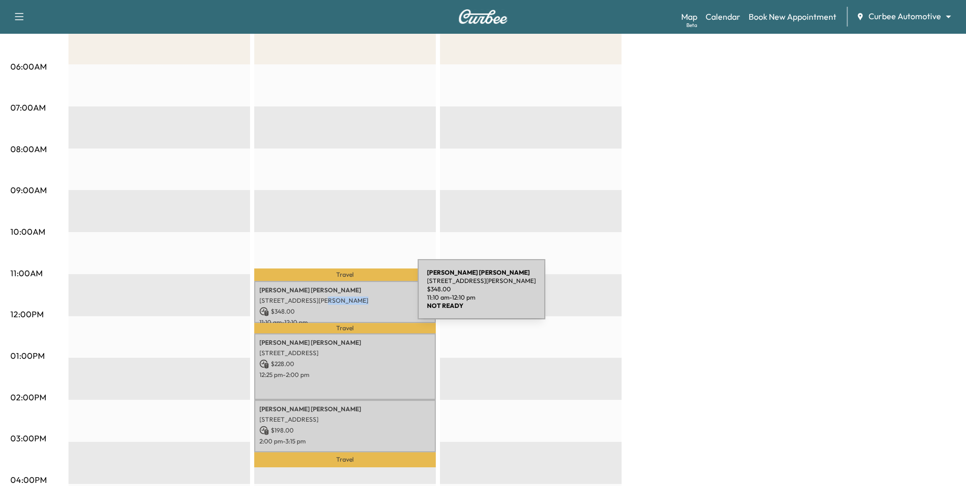
drag, startPoint x: 313, startPoint y: 299, endPoint x: 384, endPoint y: 308, distance: 71.2
click at [384, 308] on div "Matt Schwartz 4622 Wilkens Ave, Baltimore, MD 21229, USA $ 348.00 11:10 am - 12…" at bounding box center [345, 302] width 182 height 42
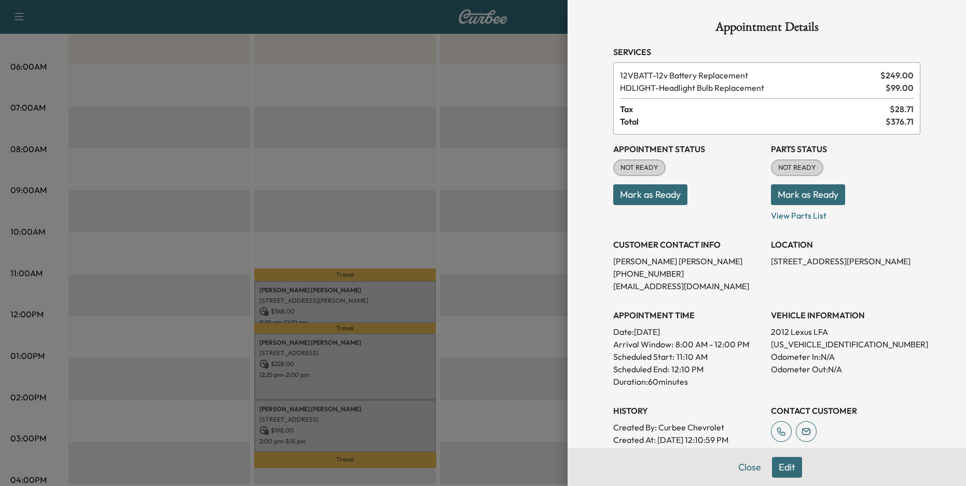
click at [453, 342] on div at bounding box center [483, 243] width 966 height 486
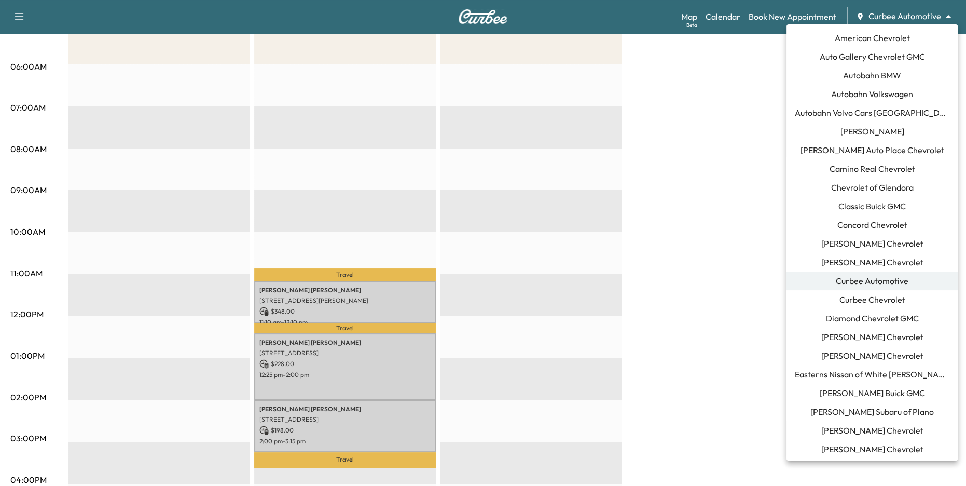
click at [919, 15] on body "Support Log Out Map Beta Calendar Book New Appointment Curbee Automotive ******…" at bounding box center [483, 64] width 966 height 486
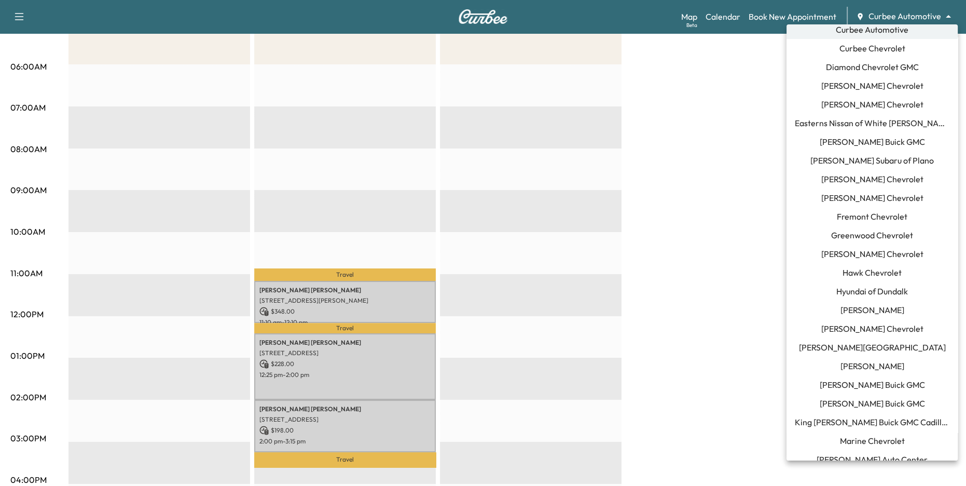
scroll to position [250, 0]
click at [881, 140] on span "[PERSON_NAME] Buick GMC" at bounding box center [872, 143] width 105 height 12
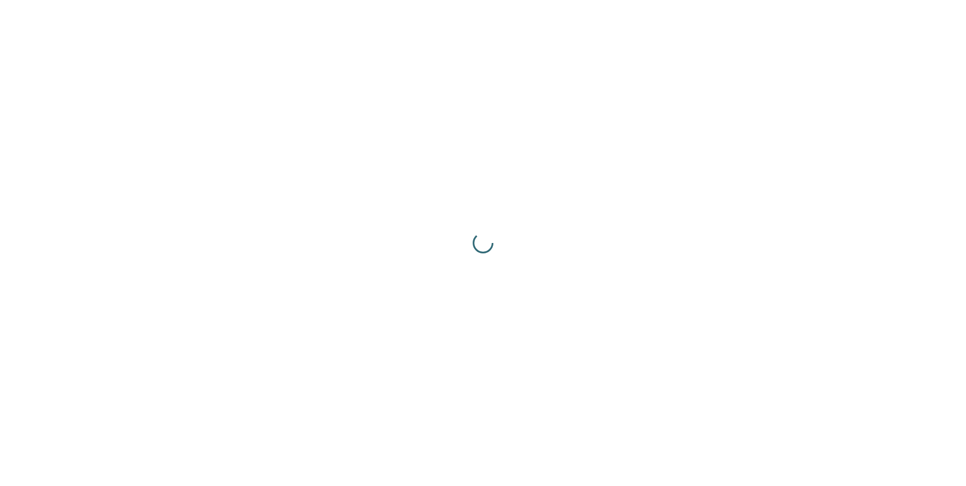
scroll to position [0, 0]
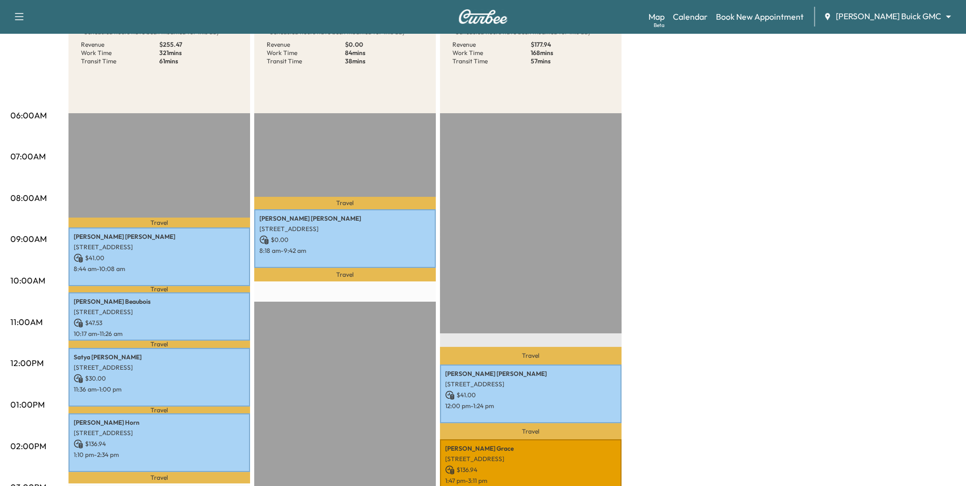
scroll to position [63, 0]
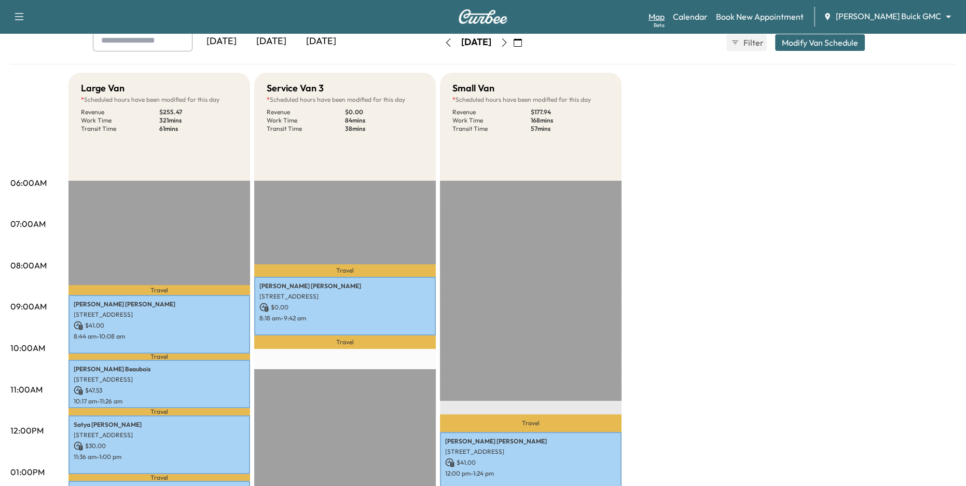
click at [665, 18] on link "Map Beta" at bounding box center [657, 16] width 16 height 12
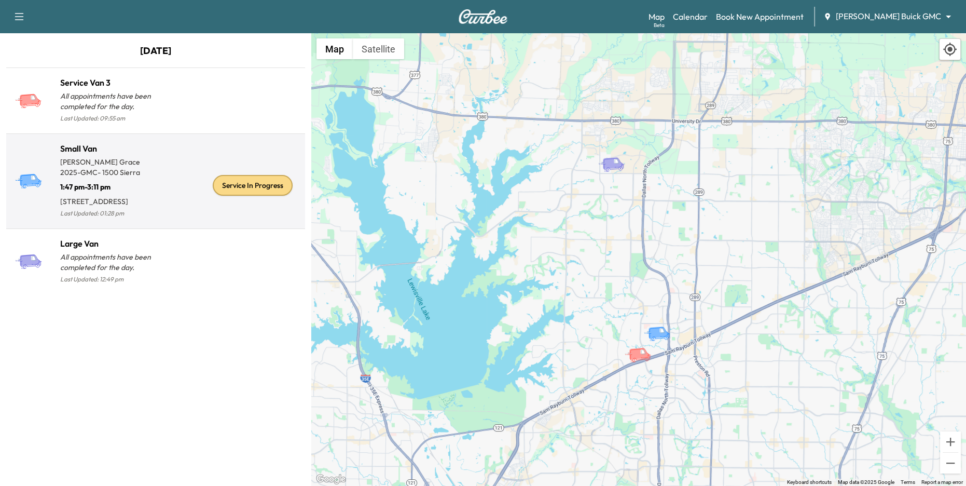
click at [181, 198] on div "Service In Progress" at bounding box center [228, 185] width 145 height 70
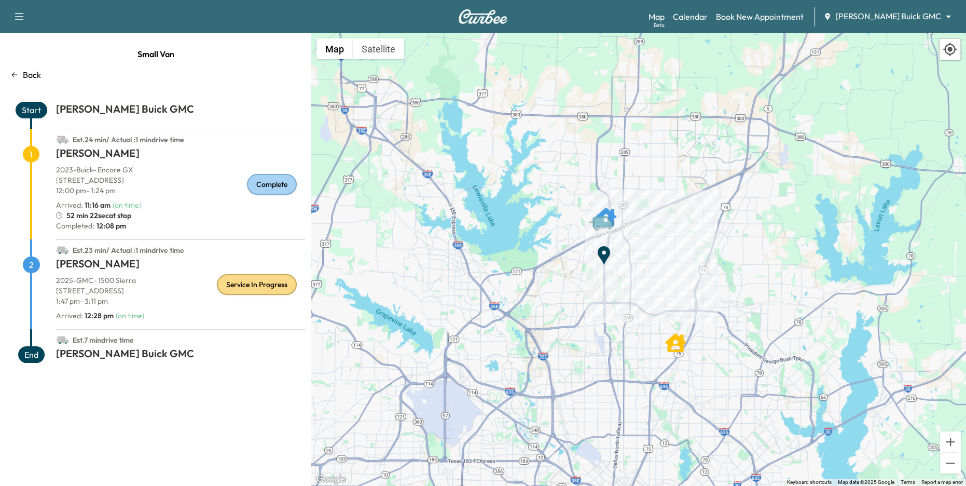
click at [13, 75] on icon at bounding box center [14, 75] width 8 height 8
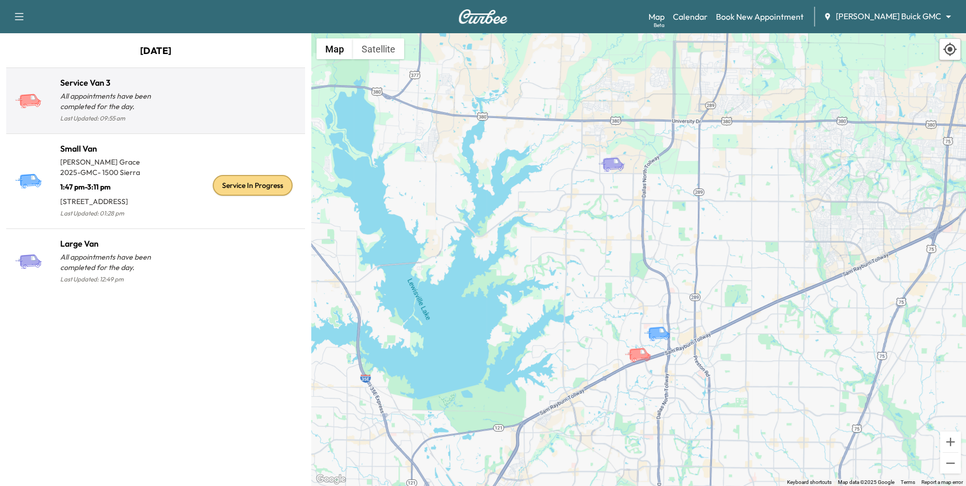
click at [168, 95] on div at bounding box center [228, 105] width 145 height 40
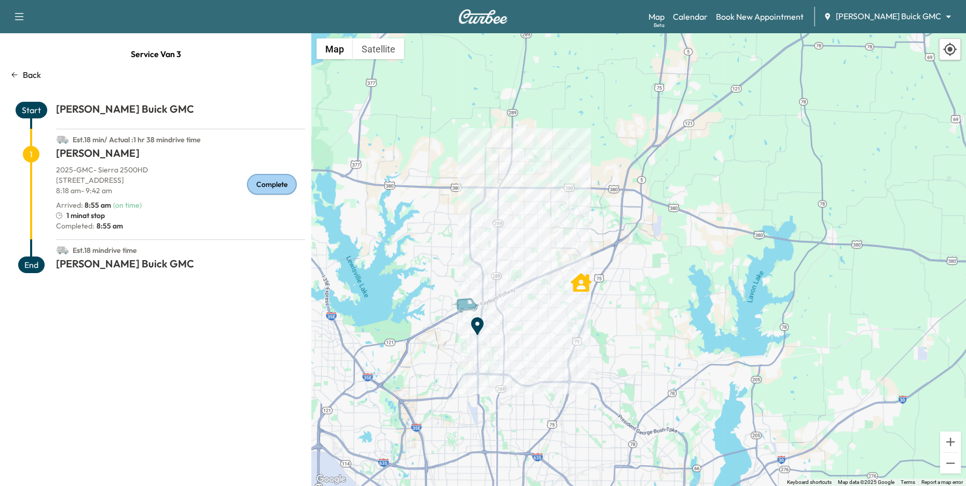
drag, startPoint x: 532, startPoint y: 405, endPoint x: 532, endPoint y: 375, distance: 30.1
click at [532, 375] on div "To activate drag with keyboard, press Alt + Enter. Once in keyboard drag state,…" at bounding box center [638, 259] width 655 height 452
click at [19, 75] on div "Back" at bounding box center [155, 74] width 299 height 12
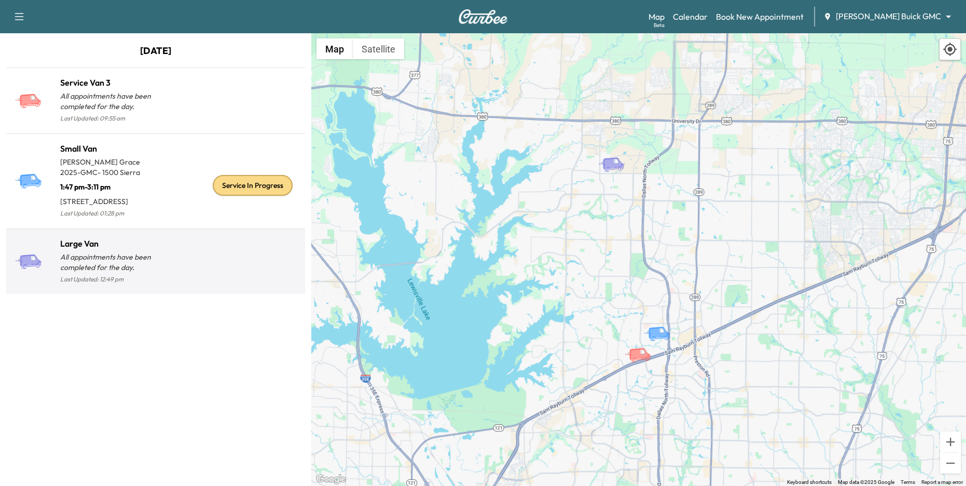
click at [140, 286] on p "Last Updated: 12:49 pm" at bounding box center [107, 278] width 95 height 13
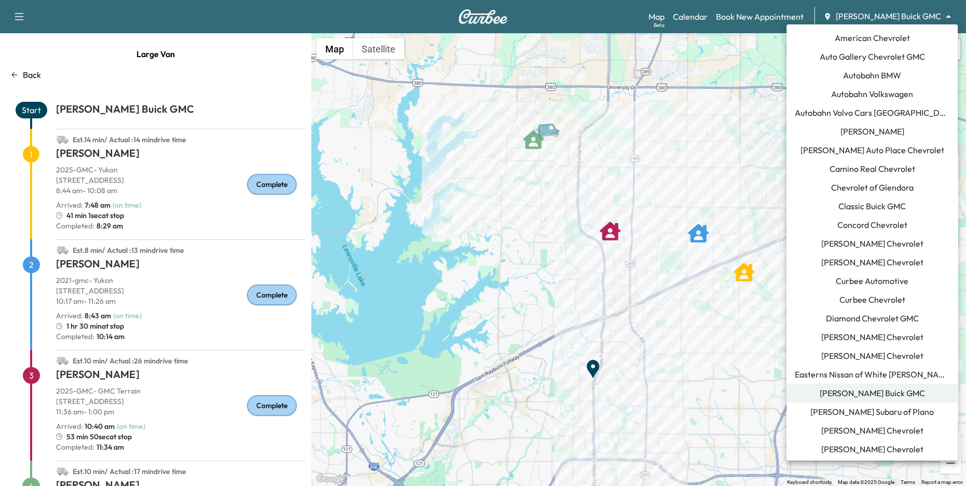
click at [910, 19] on body "Support Log Out Map Beta Calendar Book New Appointment Ewing Buick GMC ********…" at bounding box center [483, 243] width 966 height 486
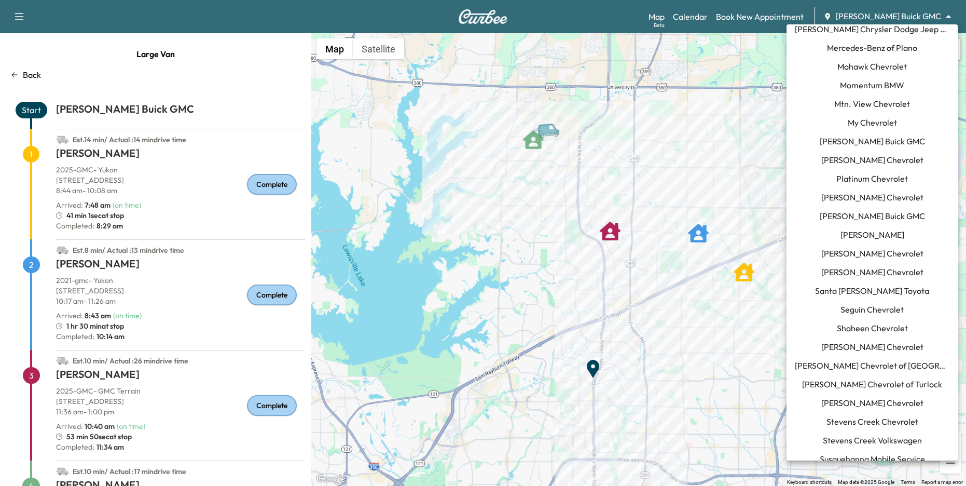
scroll to position [860, 0]
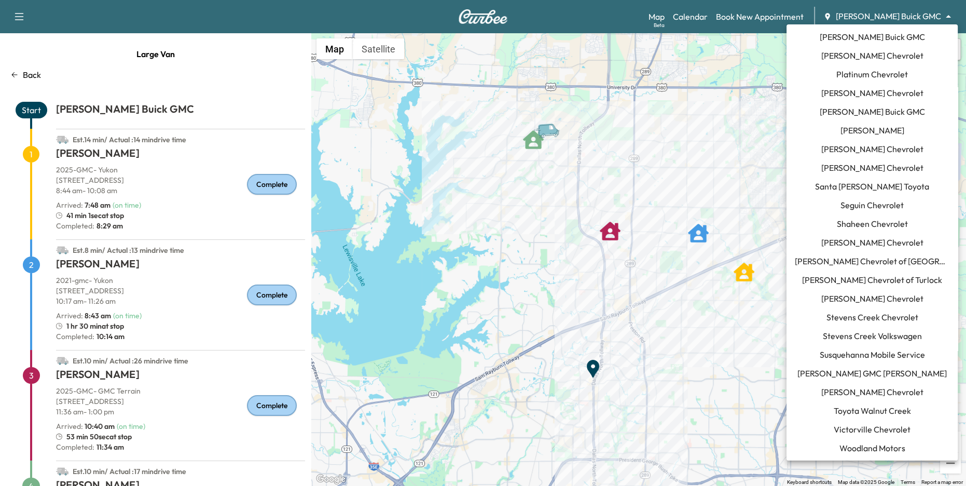
click at [886, 387] on span "[PERSON_NAME] Chevrolet" at bounding box center [872, 391] width 102 height 12
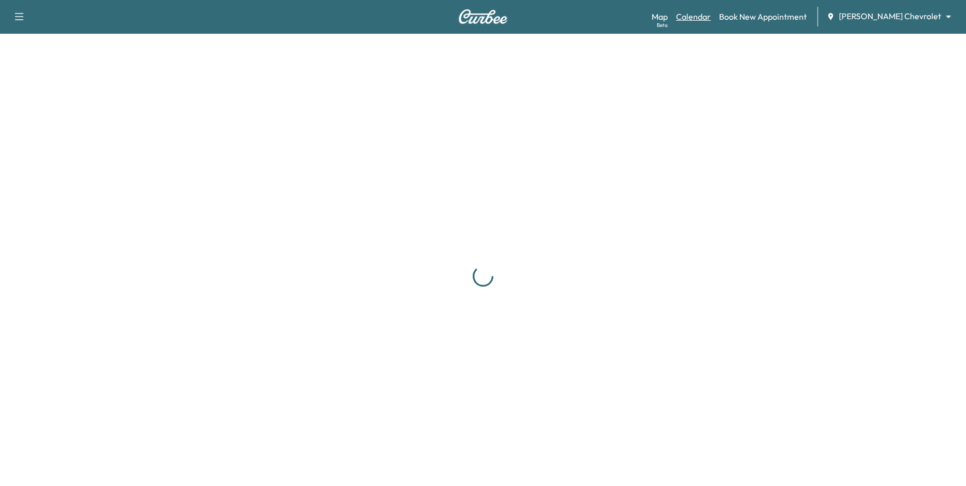
click at [711, 17] on link "Calendar" at bounding box center [693, 16] width 35 height 12
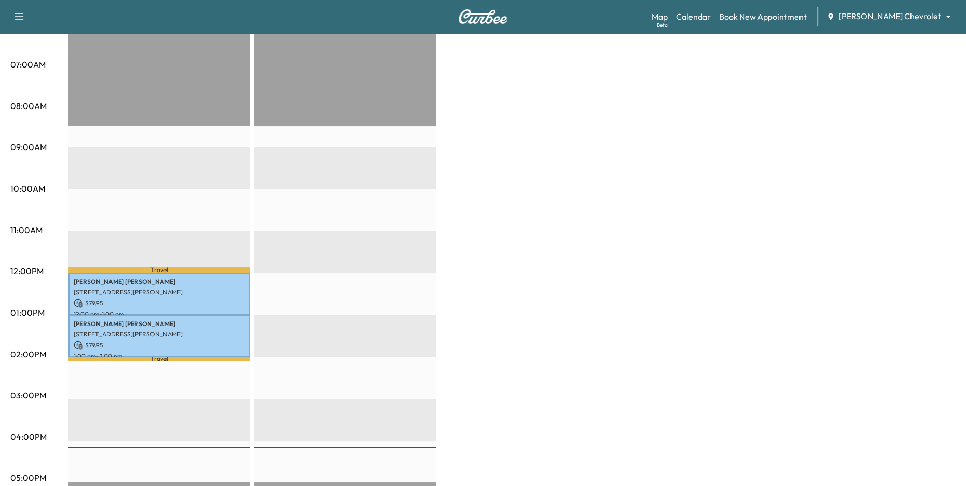
scroll to position [84, 0]
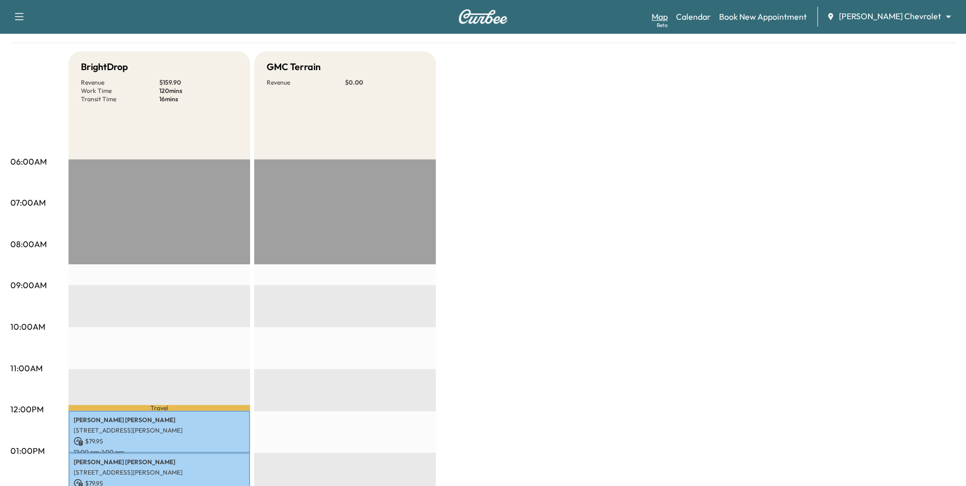
click at [668, 15] on link "Map Beta" at bounding box center [660, 16] width 16 height 12
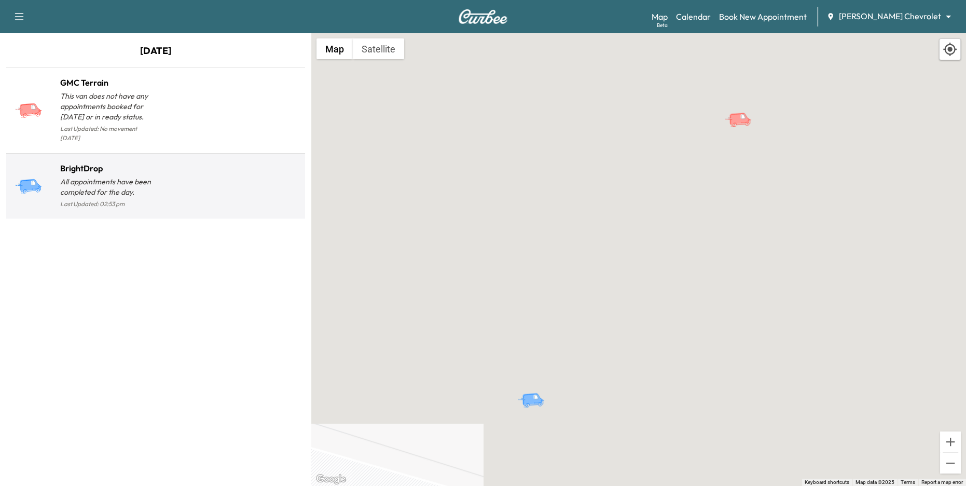
click at [187, 170] on div at bounding box center [228, 190] width 145 height 40
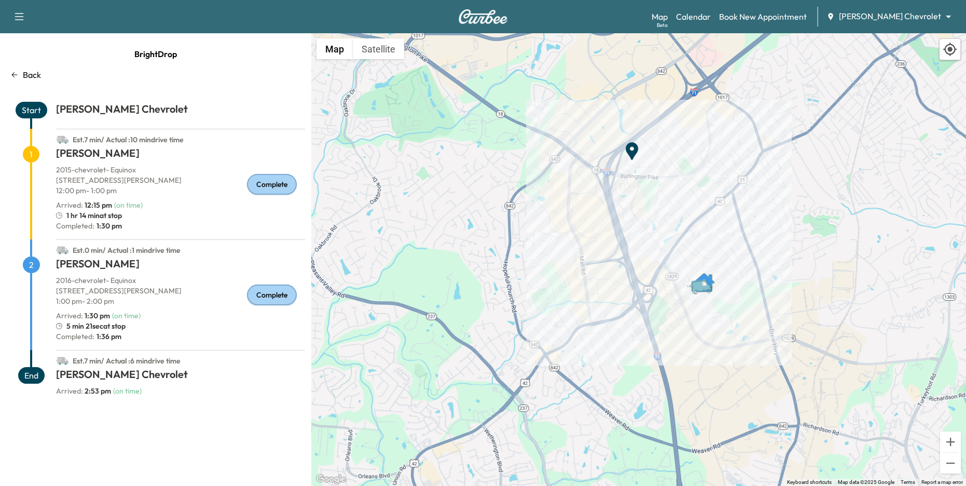
click at [710, 7] on div "Map Beta Calendar Book New Appointment Tom Gill Chevrolet ******** ​" at bounding box center [805, 17] width 306 height 20
click at [711, 11] on link "Calendar" at bounding box center [693, 16] width 35 height 12
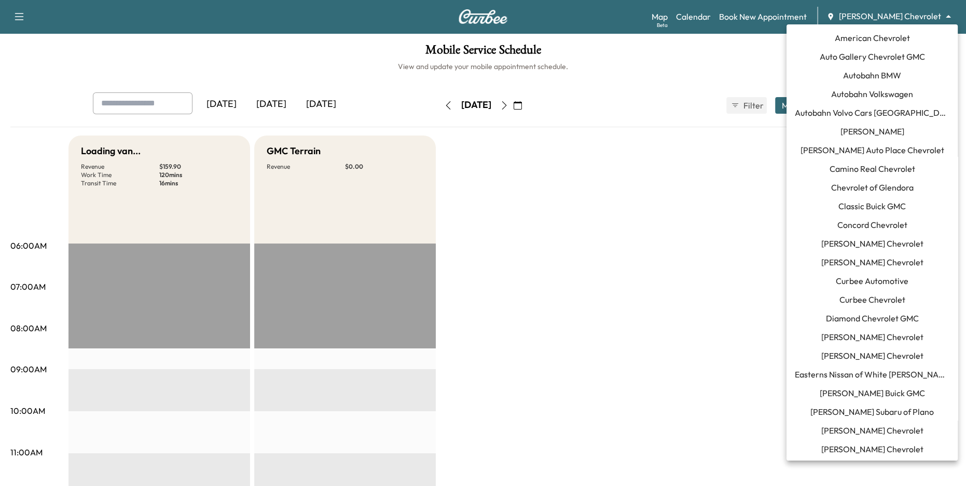
click at [901, 18] on body "Support Log Out Map Beta Calendar Book New Appointment Tom Gill Chevrolet *****…" at bounding box center [483, 243] width 966 height 486
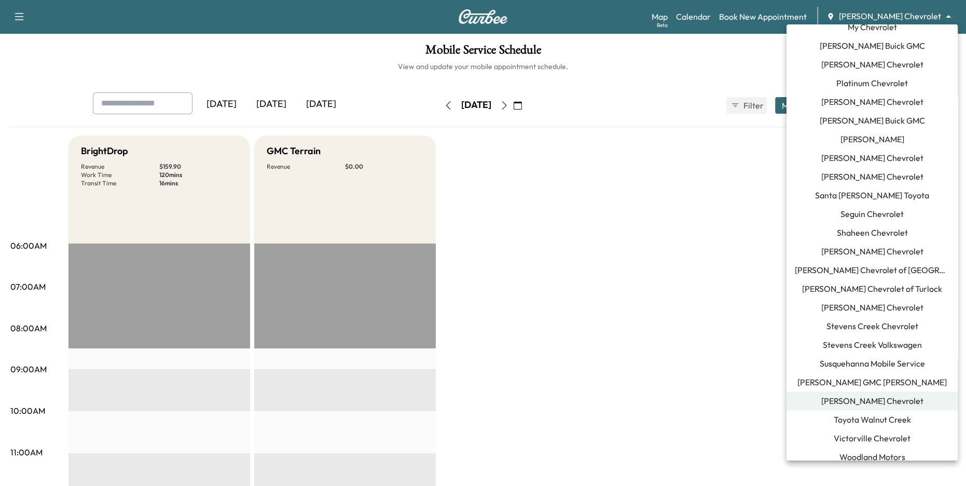
scroll to position [860, 0]
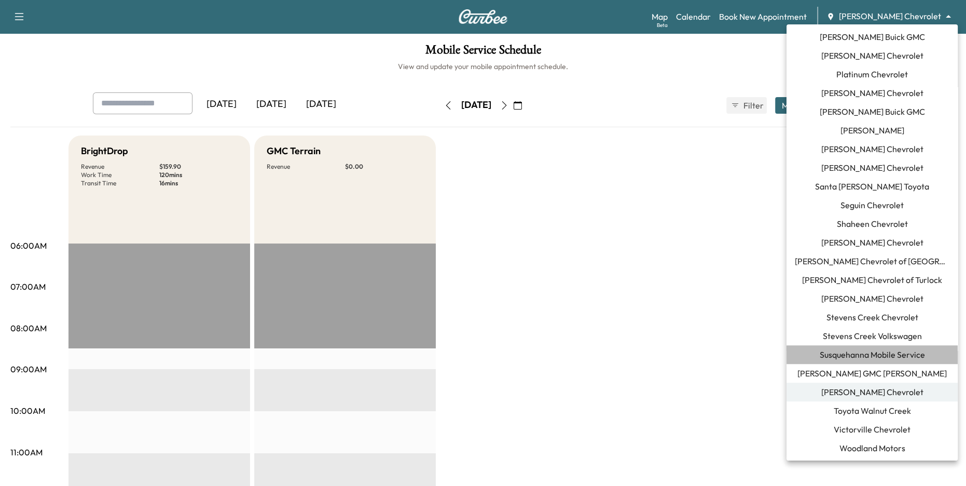
click at [886, 354] on span "Susquehanna Mobile Service" at bounding box center [872, 354] width 105 height 12
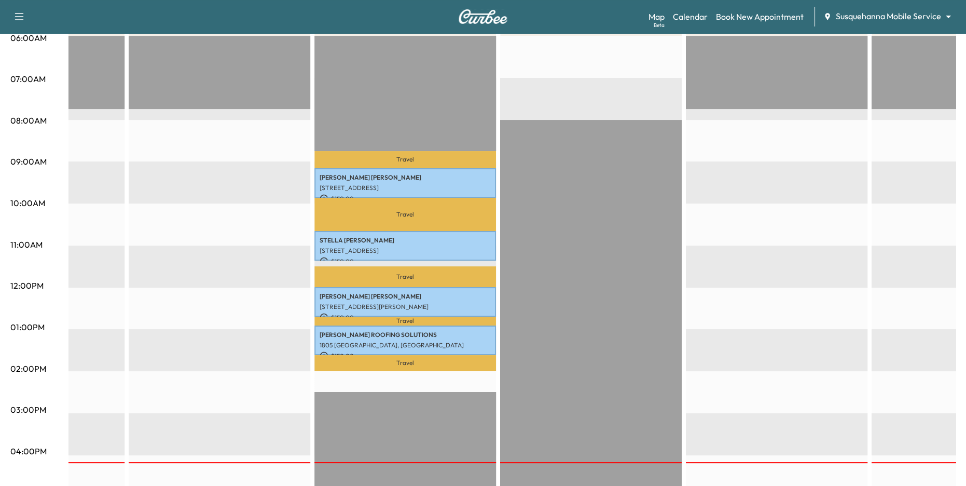
scroll to position [9, 0]
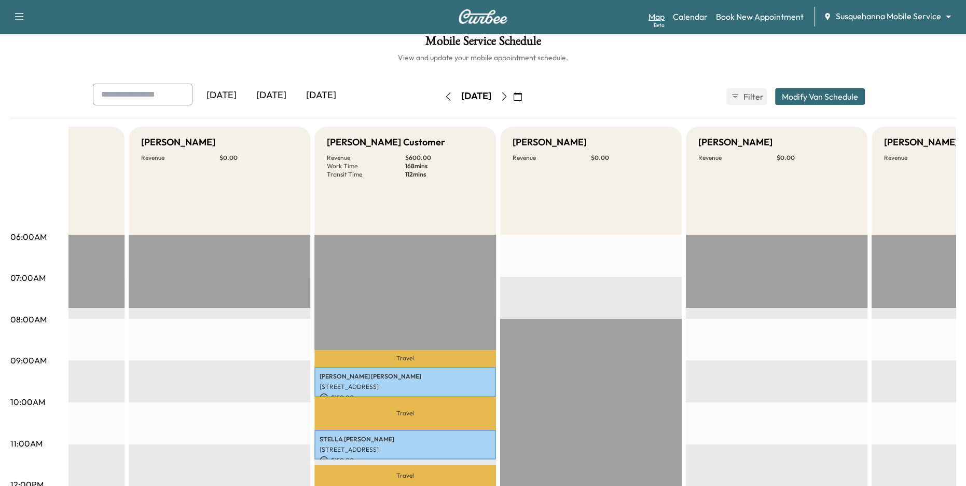
click at [664, 21] on div "Beta" at bounding box center [659, 25] width 11 height 8
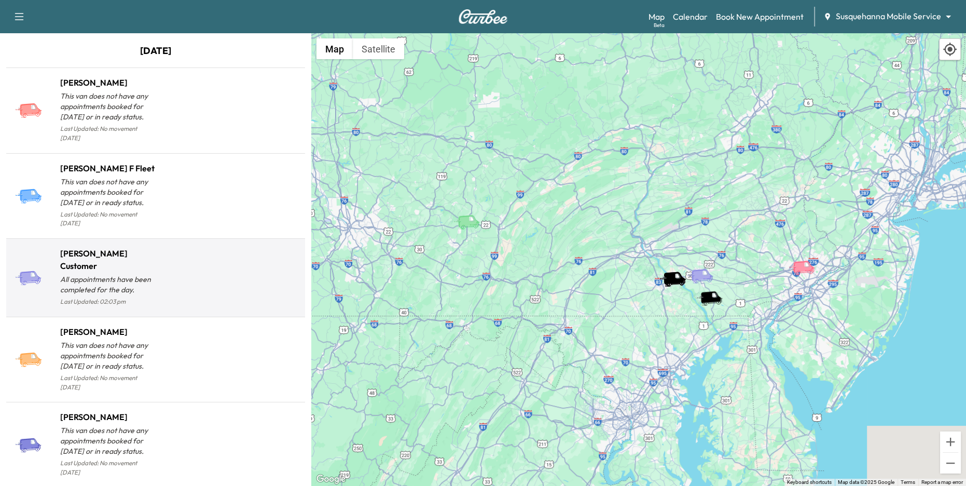
click at [163, 255] on div at bounding box center [228, 281] width 145 height 53
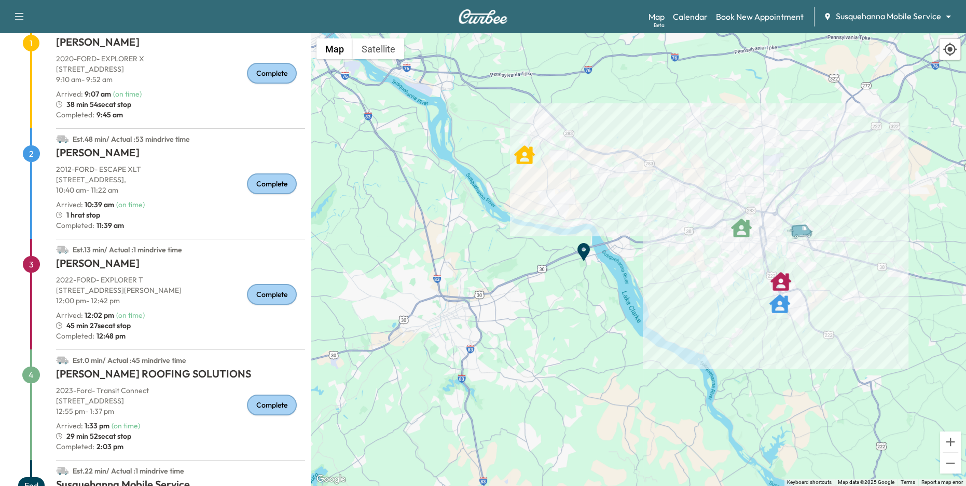
scroll to position [149, 0]
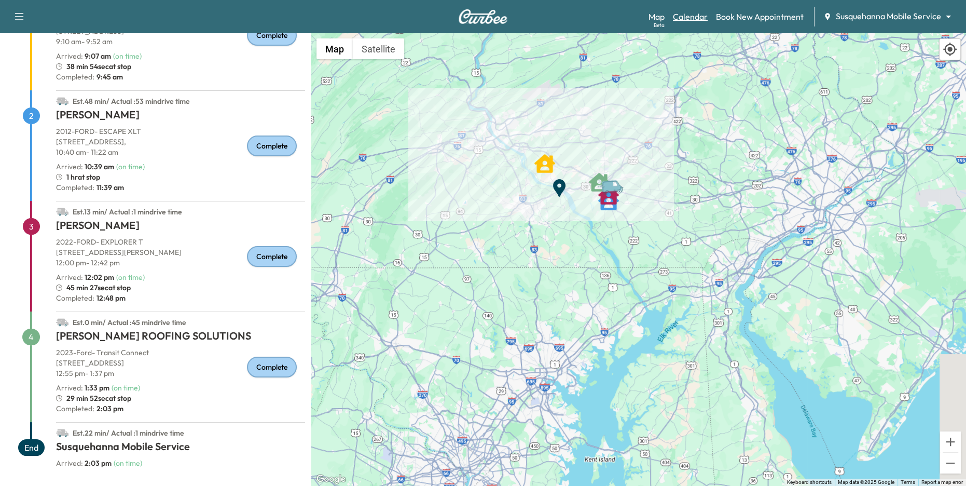
click at [698, 20] on link "Calendar" at bounding box center [690, 16] width 35 height 12
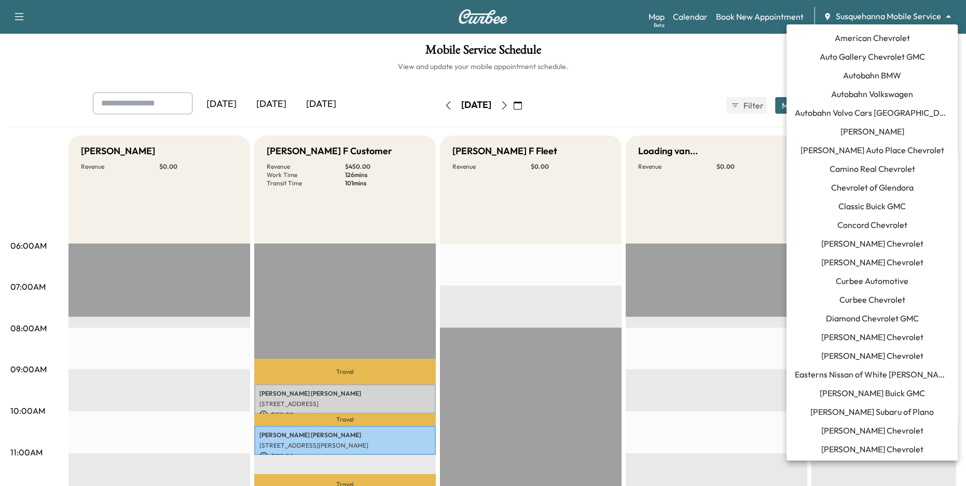
click at [879, 14] on body "Support Log Out Map Beta Calendar Book New Appointment Susquehanna Mobile Servi…" at bounding box center [483, 243] width 966 height 486
click at [893, 275] on span "Curbee Automotive" at bounding box center [872, 280] width 73 height 12
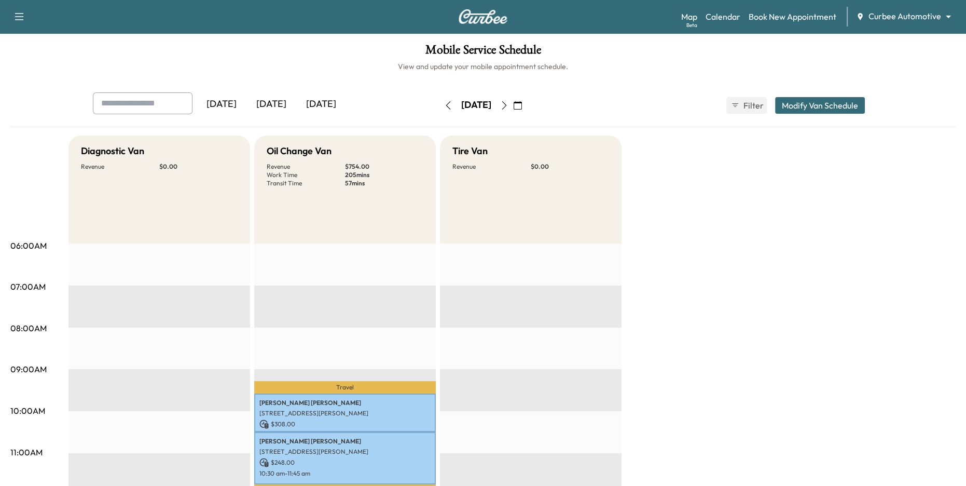
click at [508, 105] on icon "button" at bounding box center [504, 105] width 8 height 8
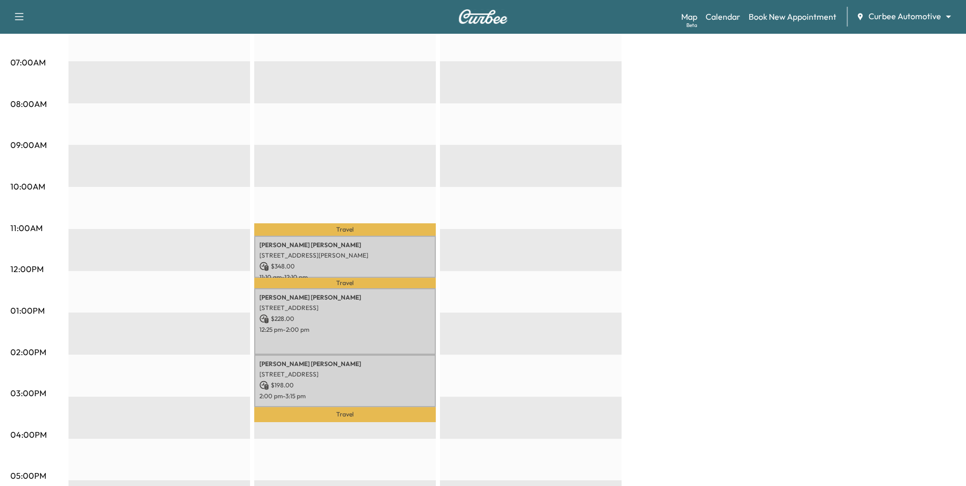
scroll to position [250, 0]
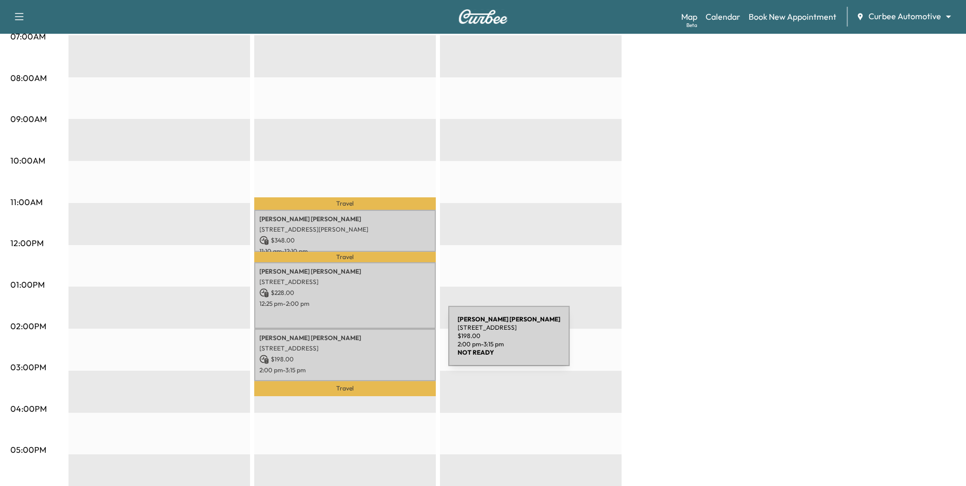
click at [370, 342] on div "Chris Gilbert 333 W Camden St, Baltimore, MD 21201, USA $ 198.00 2:00 pm - 3:15…" at bounding box center [345, 354] width 182 height 52
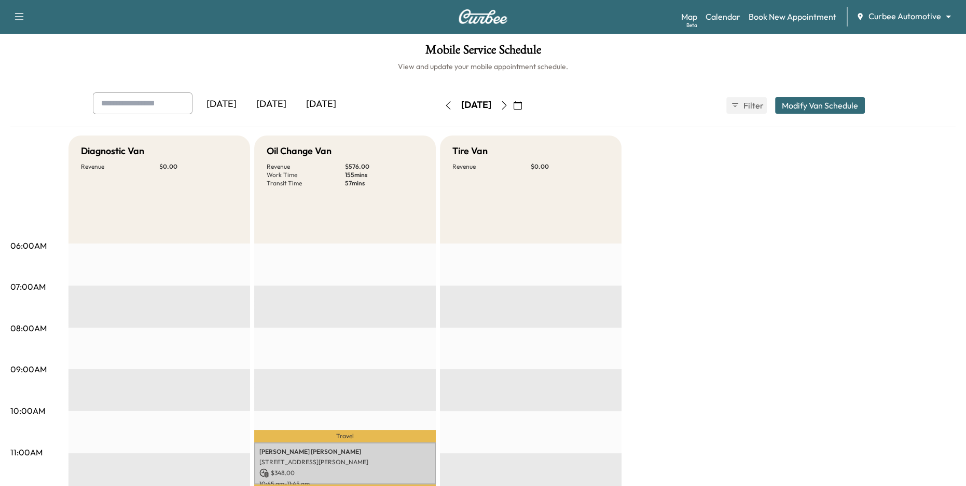
click at [822, 105] on button "Modify Van Schedule" at bounding box center [820, 105] width 90 height 17
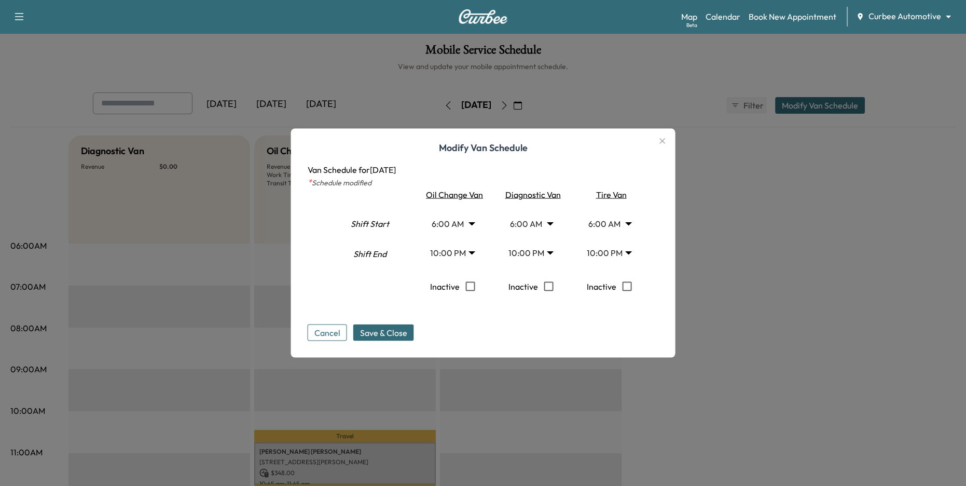
click at [526, 220] on body "Support Log Out Map Beta Calendar Book New Appointment Curbee Automotive ******…" at bounding box center [483, 243] width 966 height 486
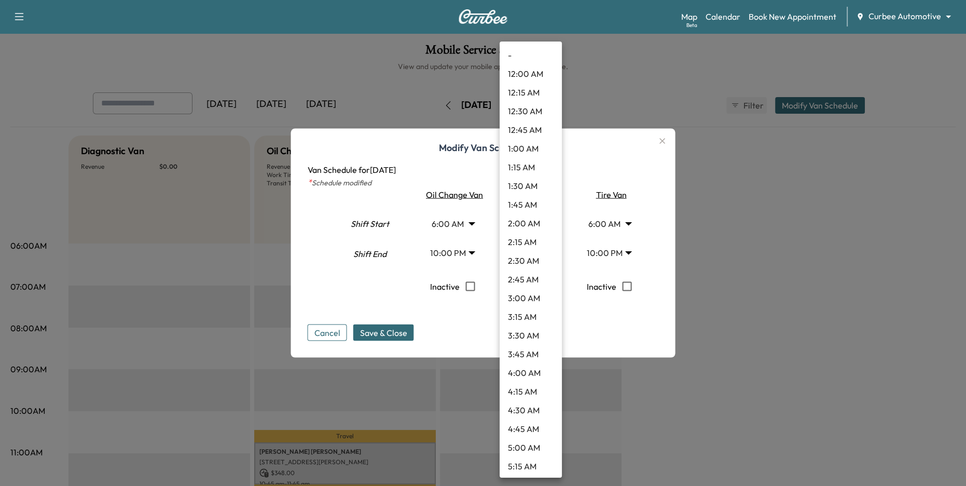
scroll to position [262, 0]
click at [660, 142] on div at bounding box center [483, 243] width 966 height 486
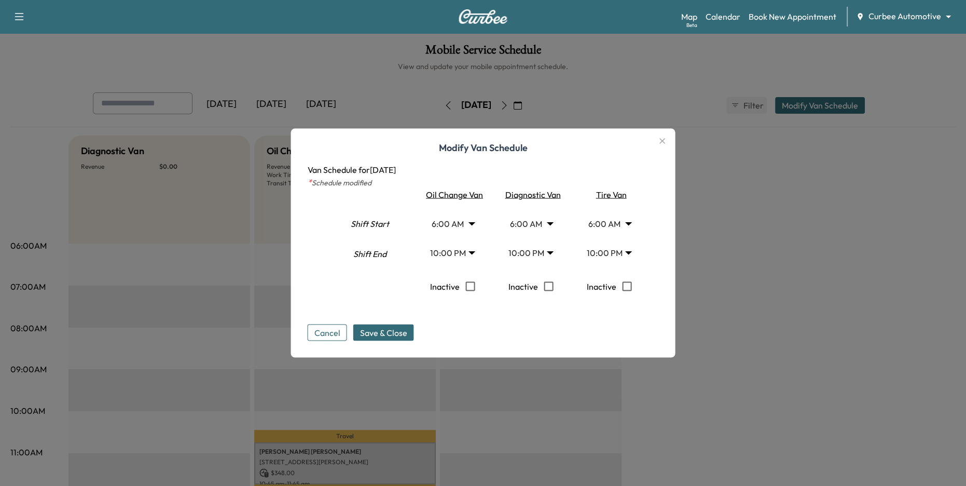
click at [662, 142] on icon "button" at bounding box center [662, 141] width 6 height 6
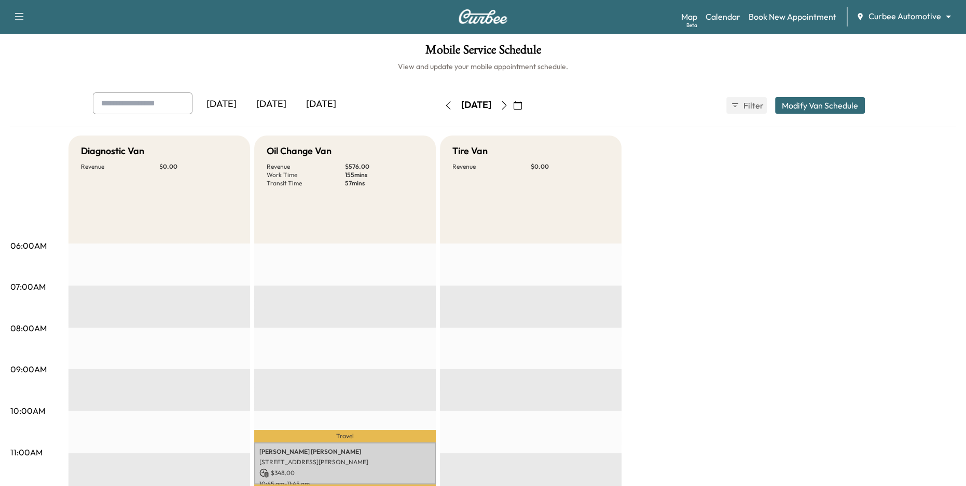
click at [791, 103] on button "Modify Van Schedule" at bounding box center [820, 105] width 90 height 17
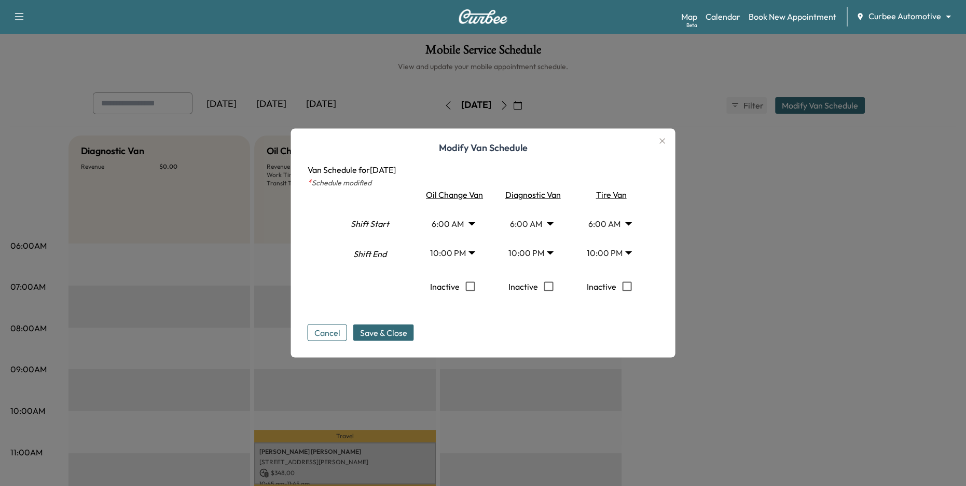
drag, startPoint x: 370, startPoint y: 167, endPoint x: 458, endPoint y: 168, distance: 87.7
click at [458, 168] on p "Van Schedule for [DATE]" at bounding box center [483, 169] width 351 height 12
click at [382, 332] on span "Save & Close" at bounding box center [383, 332] width 47 height 12
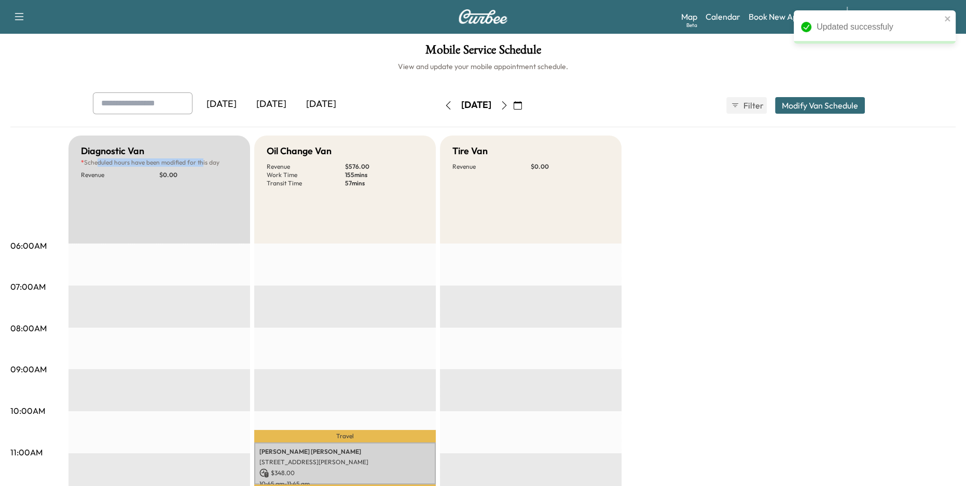
drag, startPoint x: 94, startPoint y: 159, endPoint x: 211, endPoint y: 162, distance: 116.3
click at [206, 162] on p "* Scheduled hours have been modified for this day" at bounding box center [159, 162] width 157 height 8
click at [219, 205] on div "Diagnostic Van * Scheduled hours have been modified for this day Revenue $ 0.00" at bounding box center [159, 189] width 182 height 108
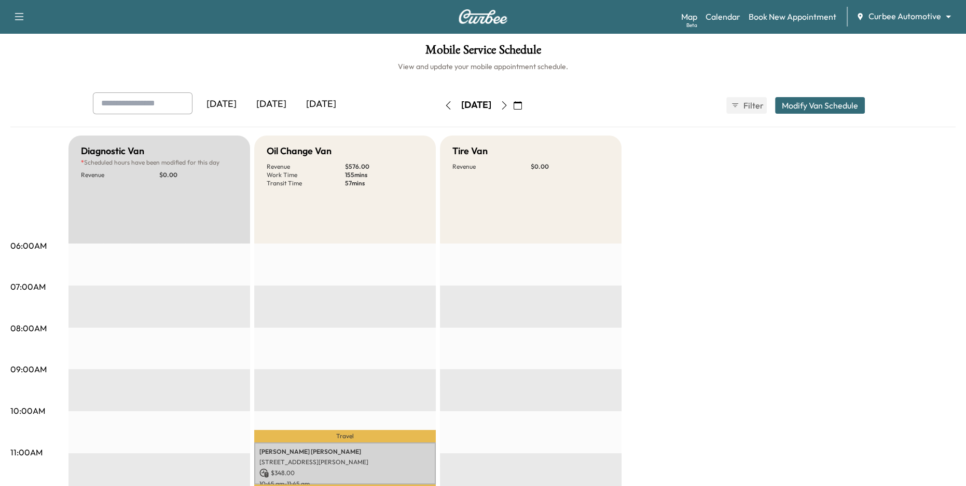
click at [927, 20] on div "Updated successfuly Support Log Out Map Beta Calendar Book New Appointment Curb…" at bounding box center [483, 243] width 966 height 486
click at [919, 18] on body "Support Log Out Map Beta Calendar Book New Appointment Curbee Automotive ******…" at bounding box center [483, 243] width 966 height 486
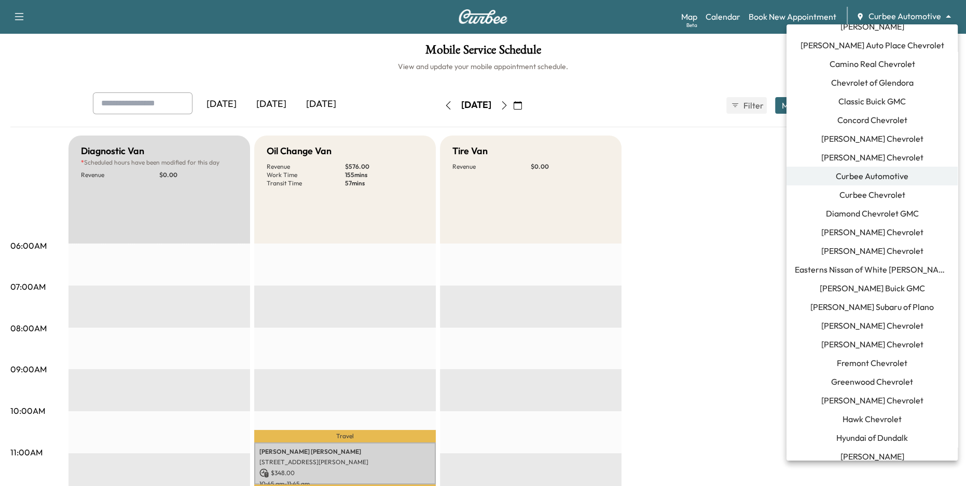
scroll to position [125, 0]
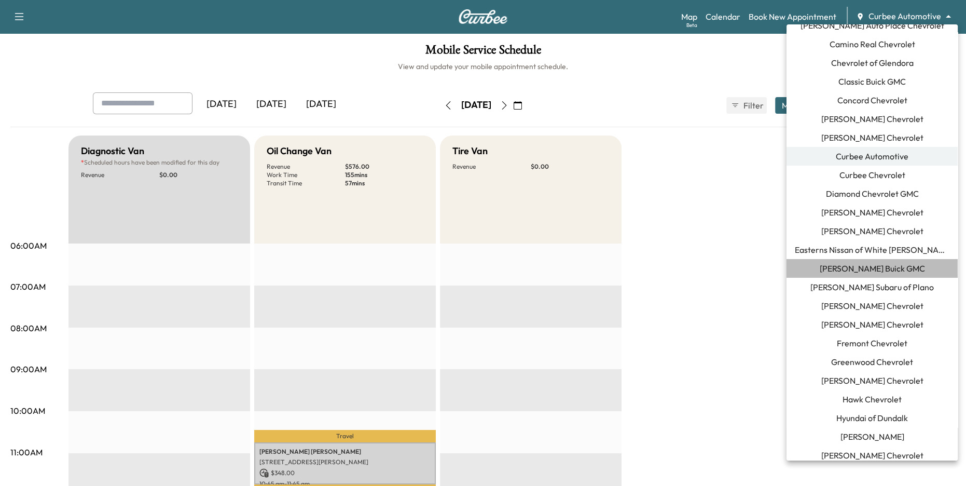
click at [891, 268] on span "[PERSON_NAME] Buick GMC" at bounding box center [872, 268] width 105 height 12
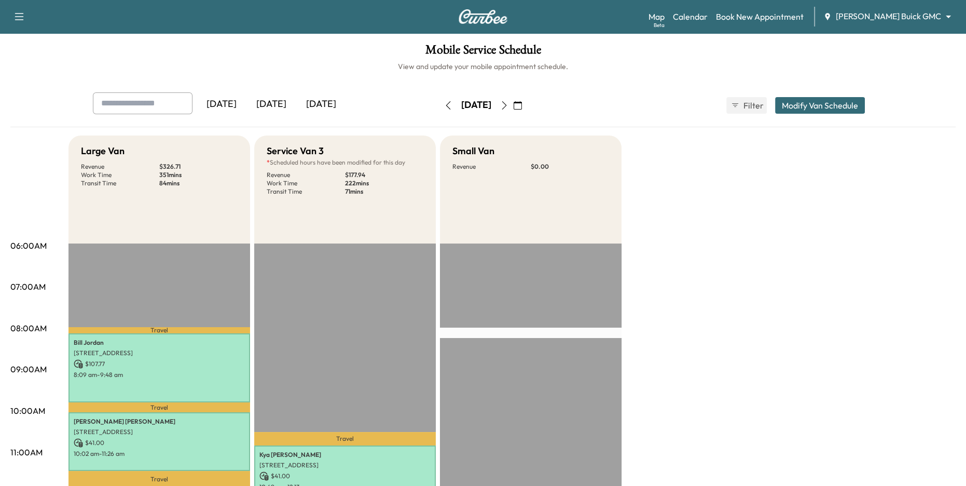
click at [915, 19] on body "Support Log Out Map Beta Calendar Book New Appointment [PERSON_NAME] Buick GMC …" at bounding box center [483, 243] width 966 height 486
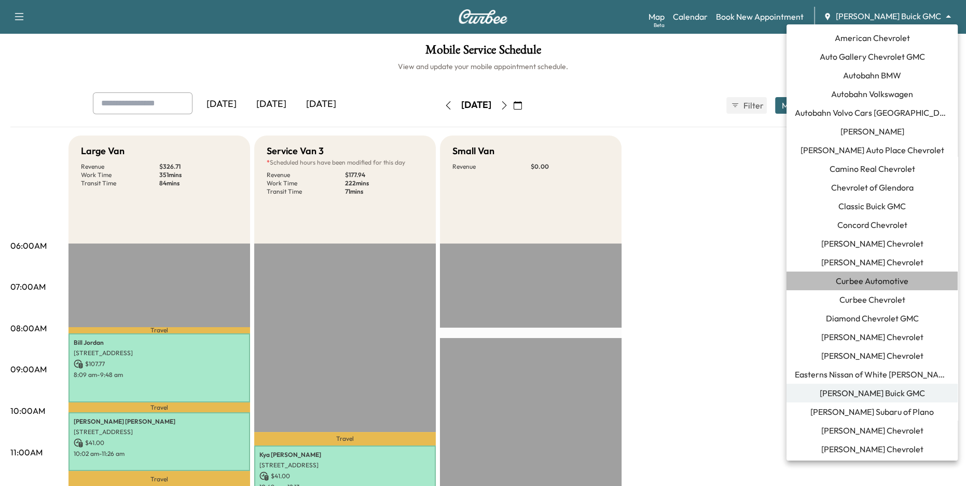
click at [893, 282] on span "Curbee Automotive" at bounding box center [872, 280] width 73 height 12
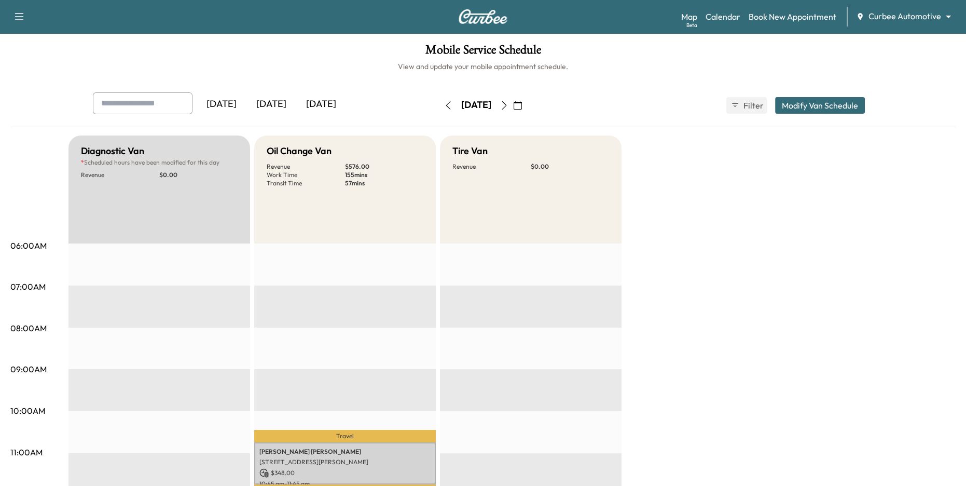
click at [912, 16] on body "Support Log Out Map Beta Calendar Book New Appointment Curbee Automotive ******…" at bounding box center [483, 243] width 966 height 486
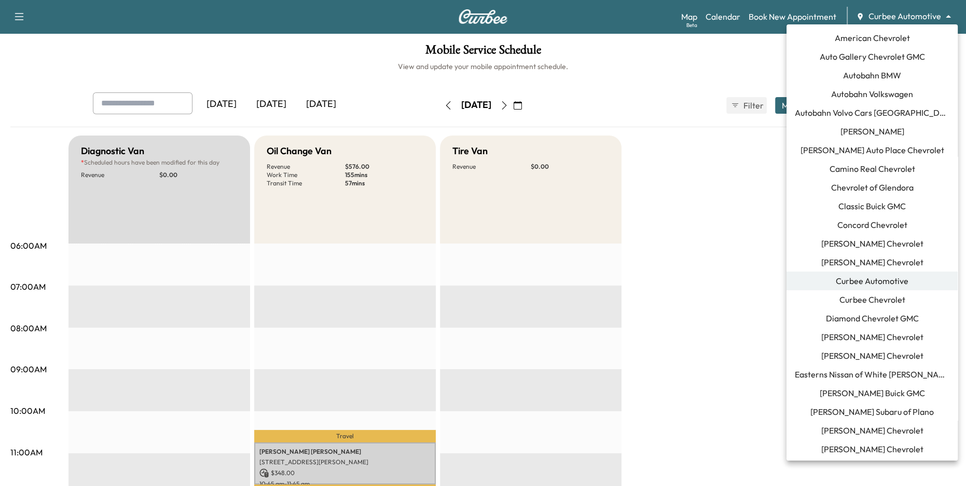
click at [906, 16] on div at bounding box center [483, 243] width 966 height 486
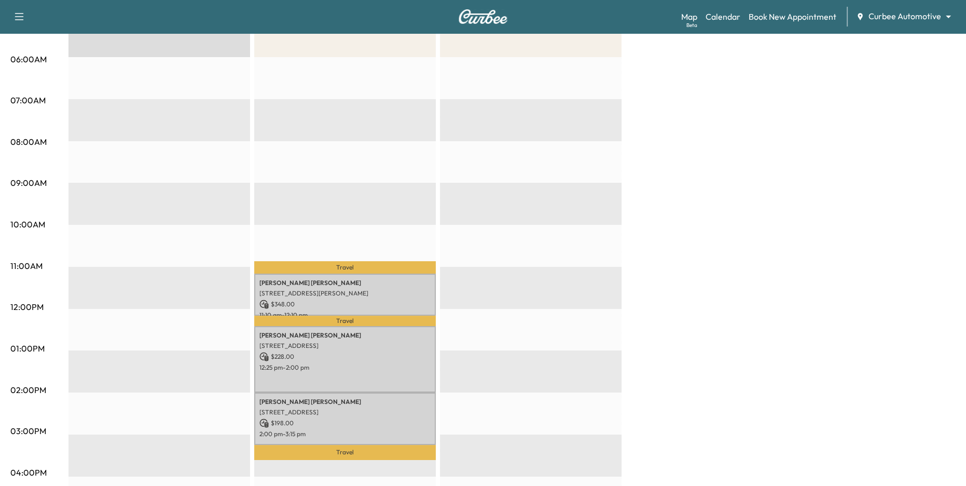
scroll to position [196, 0]
